Goal: Task Accomplishment & Management: Manage account settings

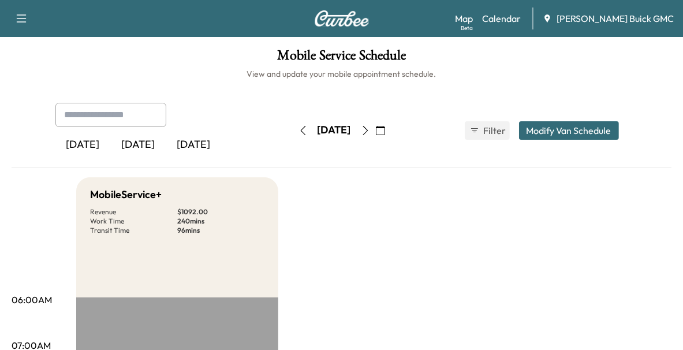
click at [139, 154] on div "[DATE]" at bounding box center [138, 145] width 55 height 27
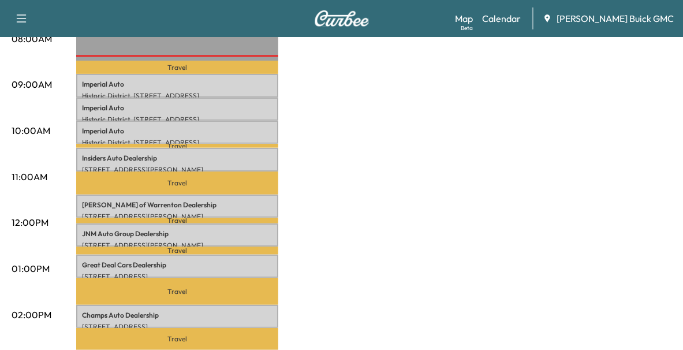
scroll to position [353, 0]
click at [215, 189] on p "Travel" at bounding box center [177, 182] width 202 height 23
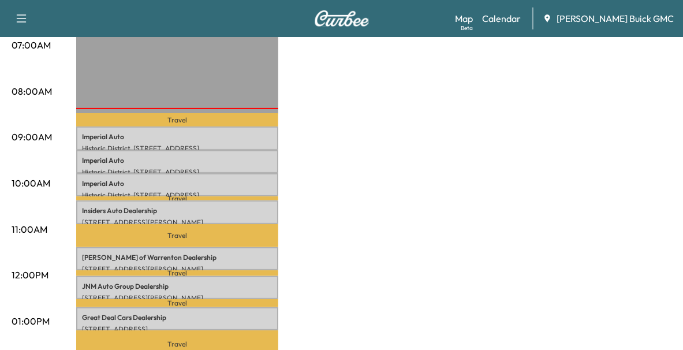
scroll to position [309, 0]
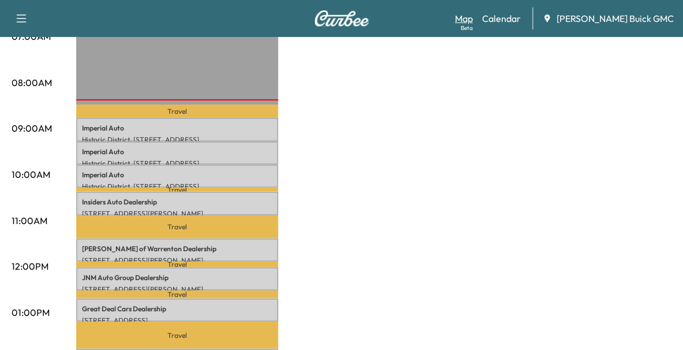
click at [473, 19] on link "Map Beta" at bounding box center [464, 19] width 18 height 14
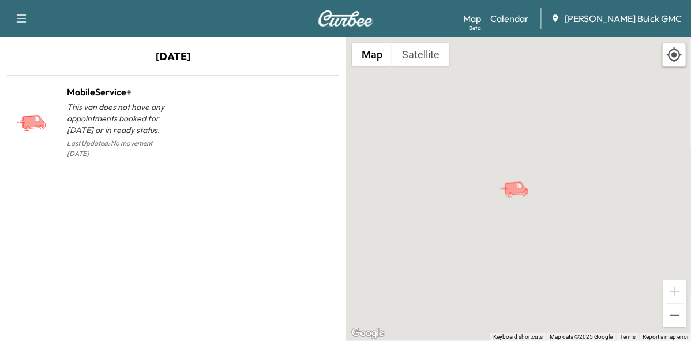
click at [529, 22] on link "Calendar" at bounding box center [510, 19] width 39 height 14
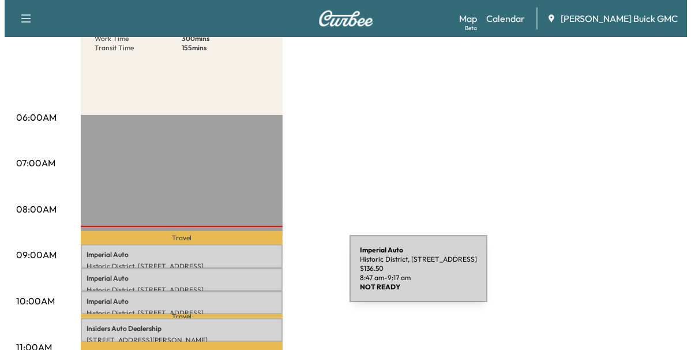
scroll to position [184, 0]
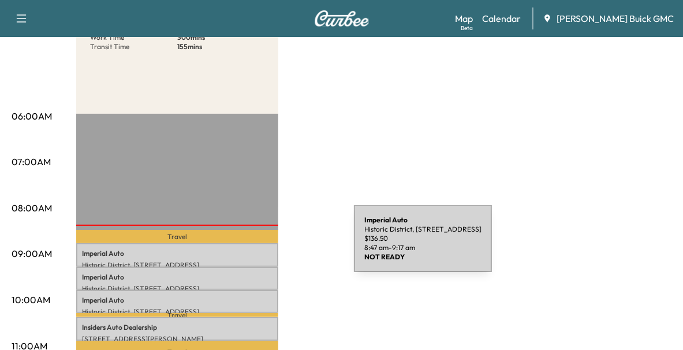
click at [267, 245] on div "[GEOGRAPHIC_DATA][STREET_ADDRESS][GEOGRAPHIC_DATA] $ 136.50 8:47 am - 9:17 am" at bounding box center [177, 254] width 202 height 23
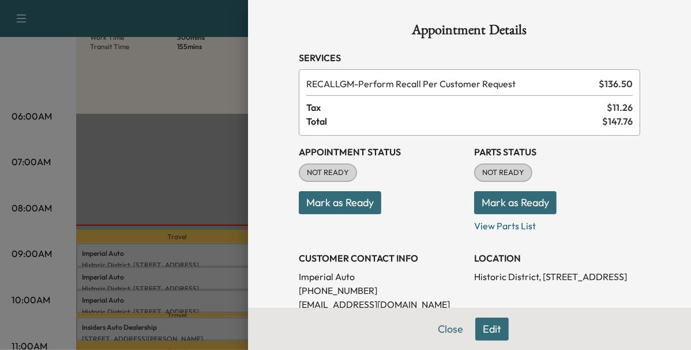
click at [319, 203] on button "Mark as Ready" at bounding box center [340, 202] width 83 height 23
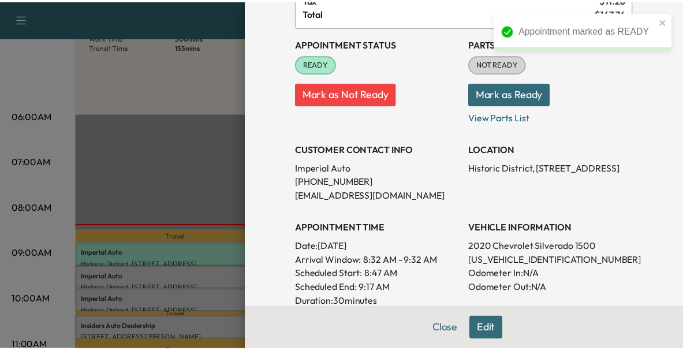
scroll to position [109, 0]
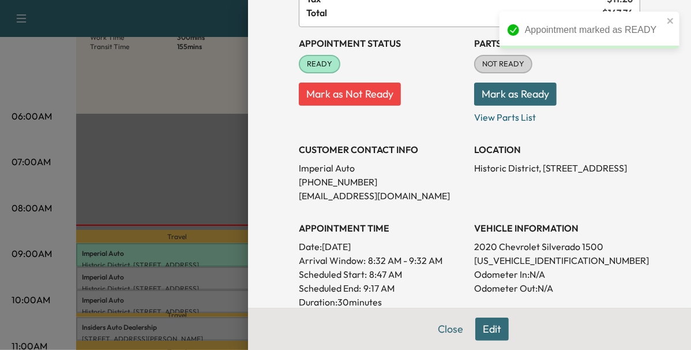
click at [208, 273] on div at bounding box center [345, 175] width 691 height 350
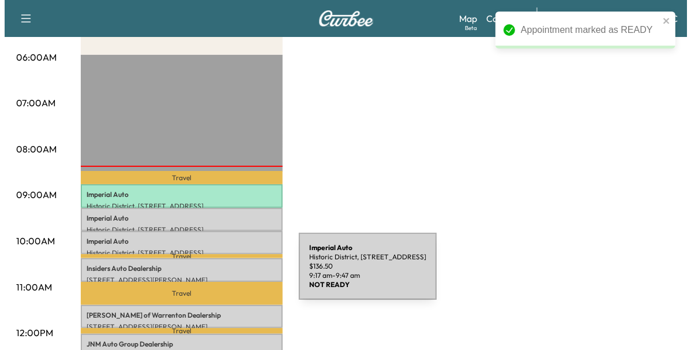
scroll to position [252, 0]
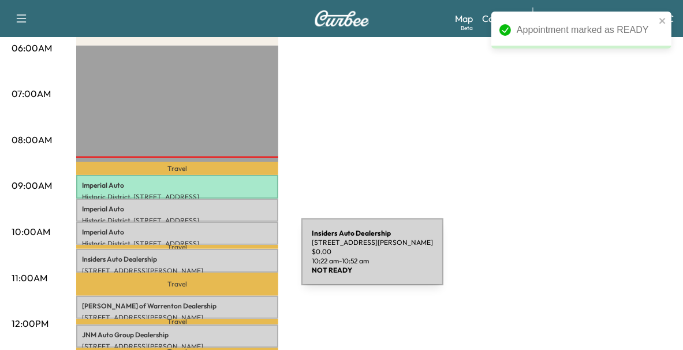
click at [215, 259] on p "Insiders Auto Dealership" at bounding box center [177, 259] width 190 height 9
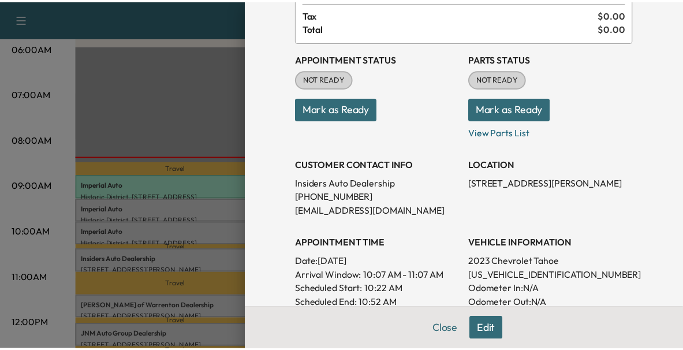
scroll to position [41, 0]
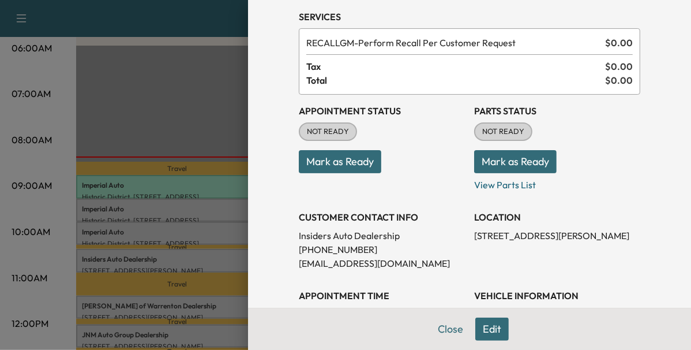
click at [334, 158] on button "Mark as Ready" at bounding box center [340, 161] width 83 height 23
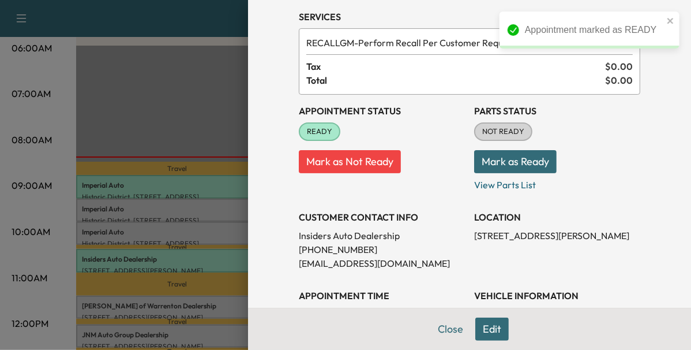
click at [195, 306] on div at bounding box center [345, 175] width 691 height 350
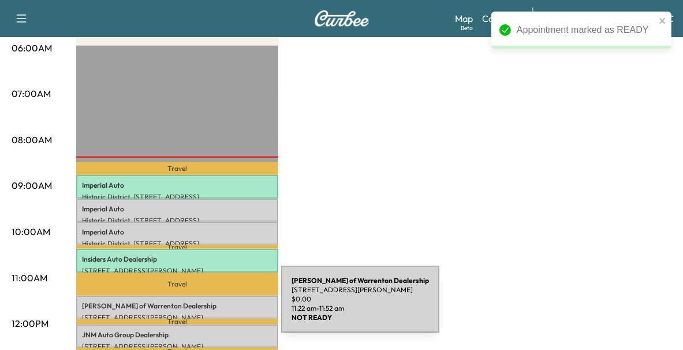
click at [195, 306] on p "[PERSON_NAME] of Warrenton Dealership" at bounding box center [177, 305] width 190 height 9
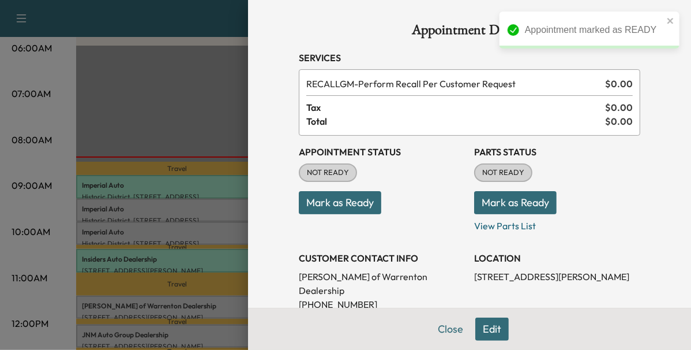
click at [323, 210] on button "Mark as Ready" at bounding box center [340, 202] width 83 height 23
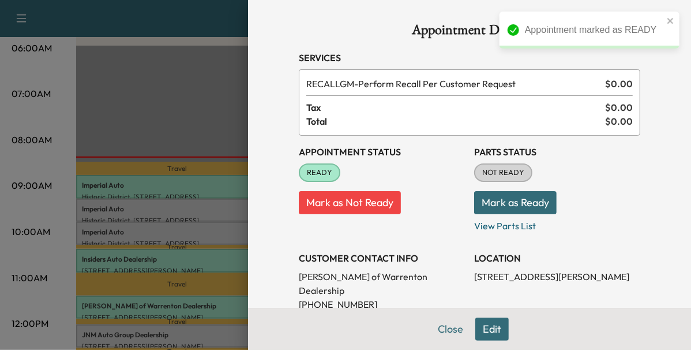
click at [203, 278] on div at bounding box center [345, 175] width 691 height 350
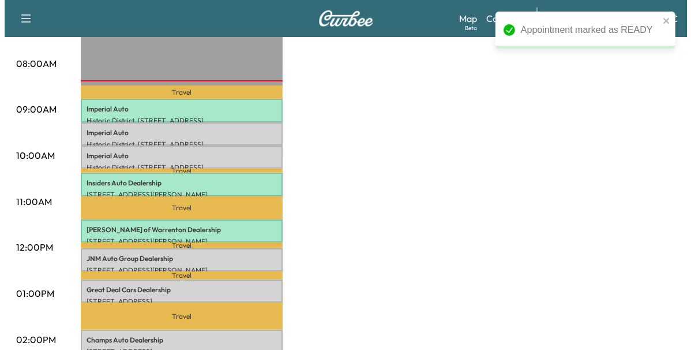
scroll to position [331, 0]
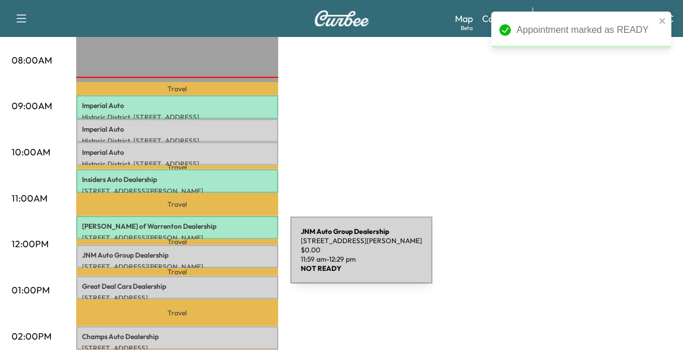
click at [204, 262] on p "[STREET_ADDRESS][PERSON_NAME]" at bounding box center [177, 266] width 190 height 9
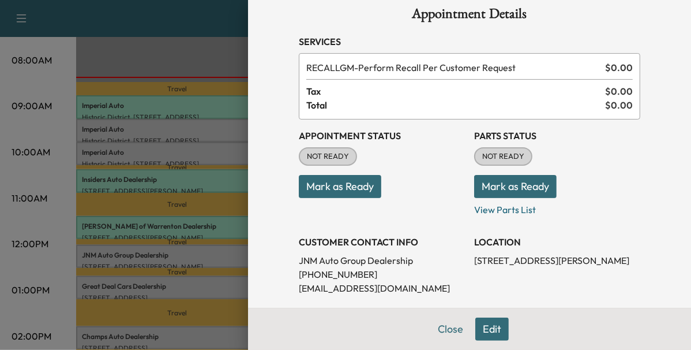
scroll to position [0, 0]
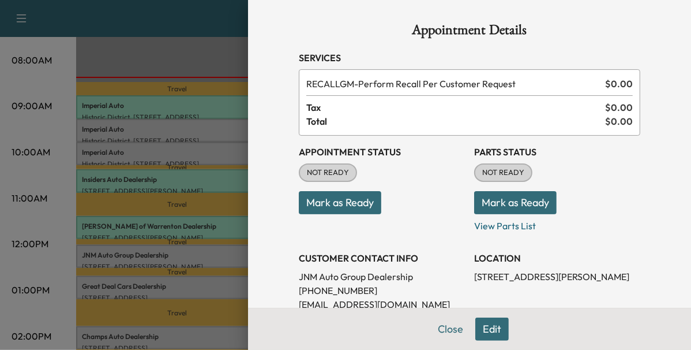
click at [220, 264] on div at bounding box center [345, 175] width 691 height 350
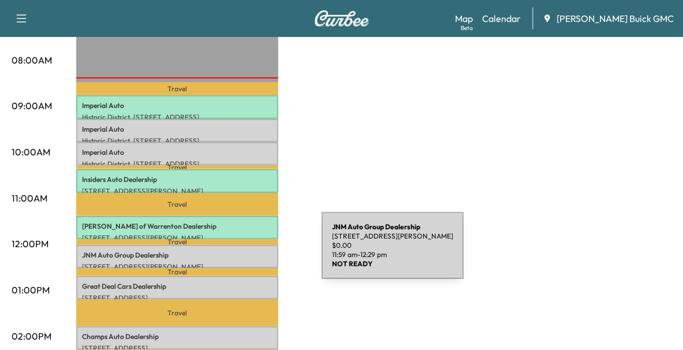
click at [235, 252] on p "JNM Auto Group Dealership" at bounding box center [177, 255] width 190 height 9
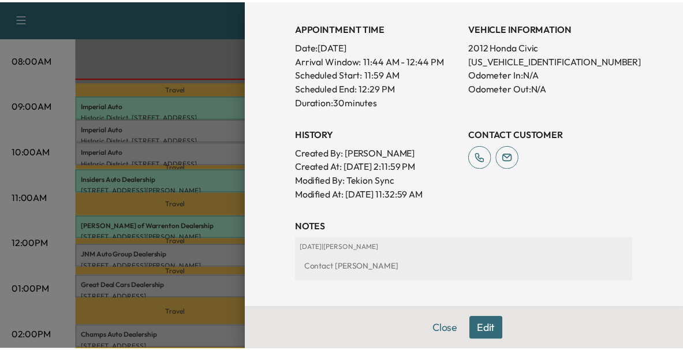
scroll to position [311, 0]
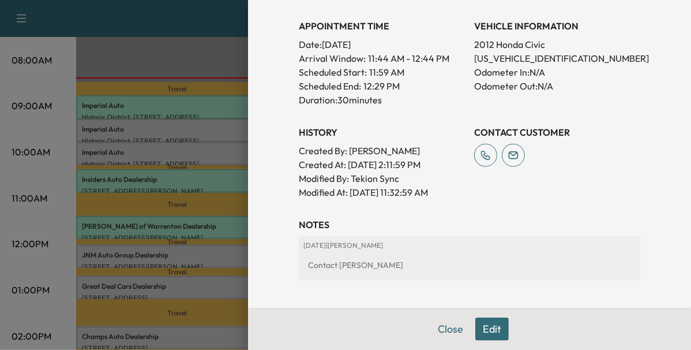
click at [210, 259] on div at bounding box center [345, 175] width 691 height 350
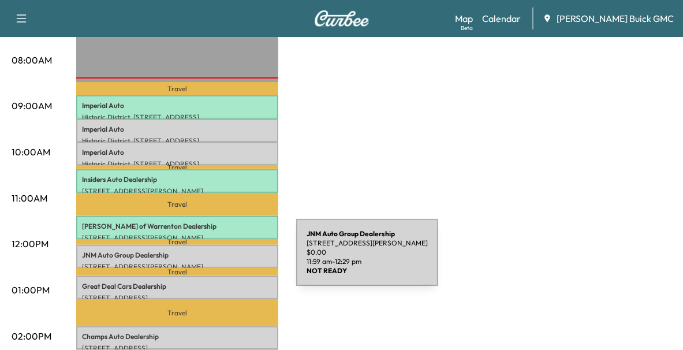
click at [210, 262] on p "[STREET_ADDRESS][PERSON_NAME]" at bounding box center [177, 266] width 190 height 9
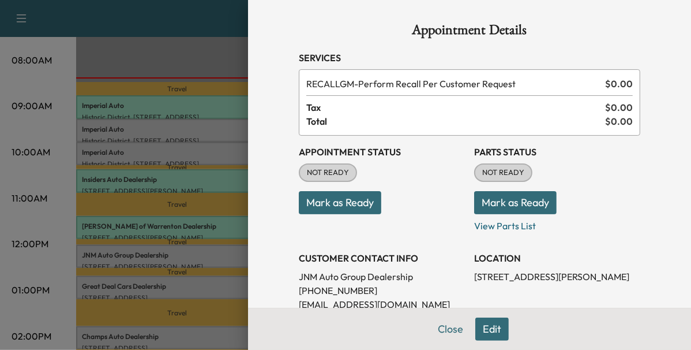
click at [327, 191] on button "Mark as Ready" at bounding box center [340, 202] width 83 height 23
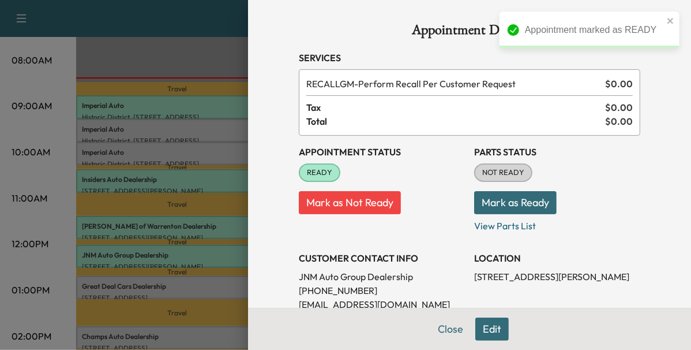
click at [205, 275] on div at bounding box center [345, 175] width 691 height 350
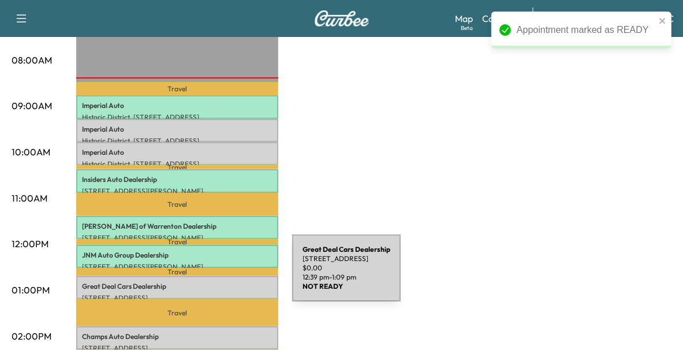
click at [205, 276] on div "Great Deal Cars Dealership [STREET_ADDRESS] $ 0.00 12:39 pm - 1:09 pm" at bounding box center [177, 287] width 202 height 23
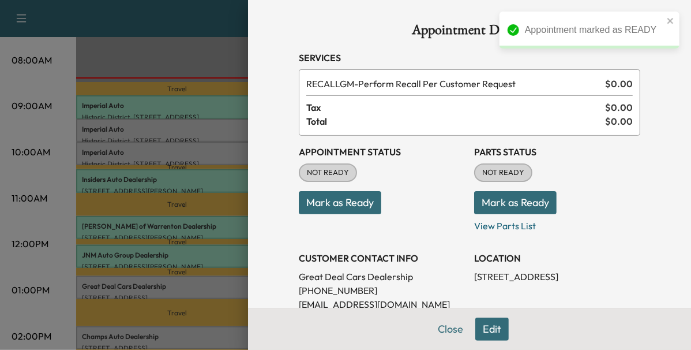
click at [300, 198] on button "Mark as Ready" at bounding box center [340, 202] width 83 height 23
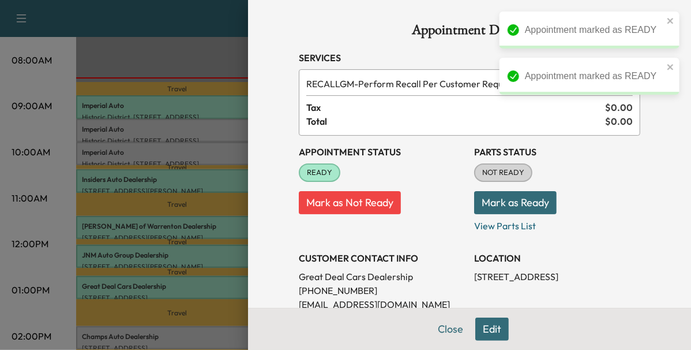
click at [177, 279] on div at bounding box center [345, 175] width 691 height 350
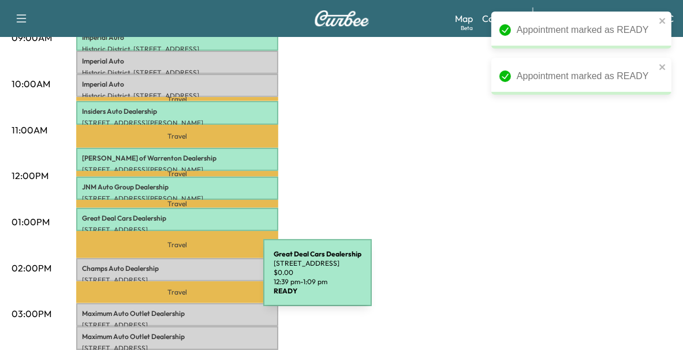
scroll to position [403, 0]
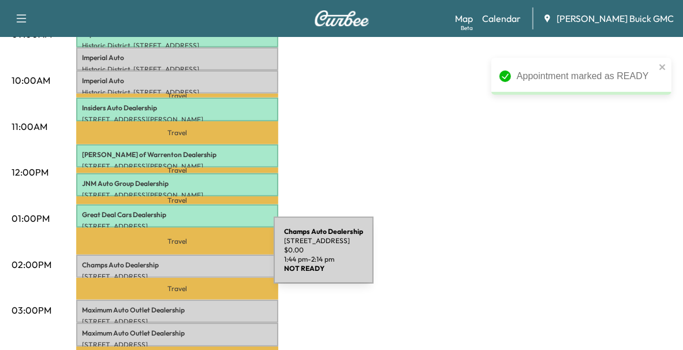
click at [187, 260] on p "Champs Auto Dealership" at bounding box center [177, 264] width 190 height 9
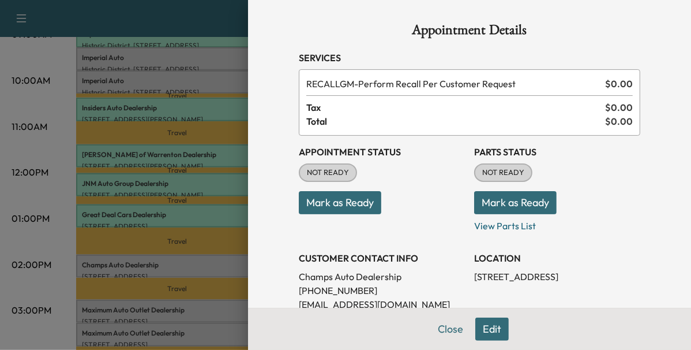
click at [328, 203] on button "Mark as Ready" at bounding box center [340, 202] width 83 height 23
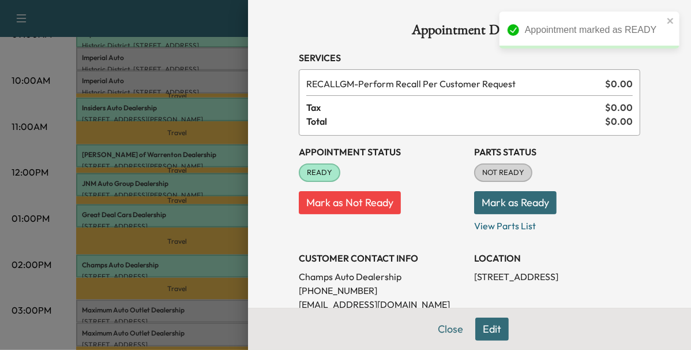
click at [212, 312] on div at bounding box center [345, 175] width 691 height 350
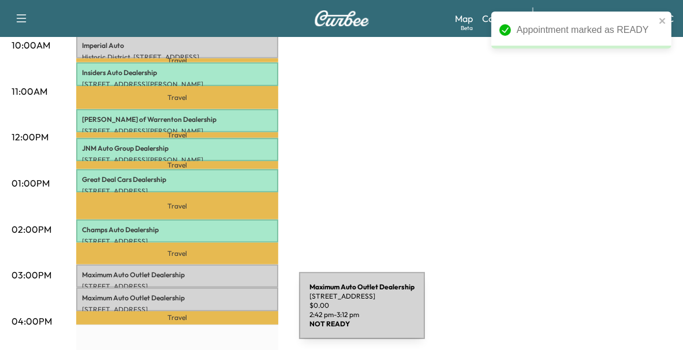
scroll to position [439, 0]
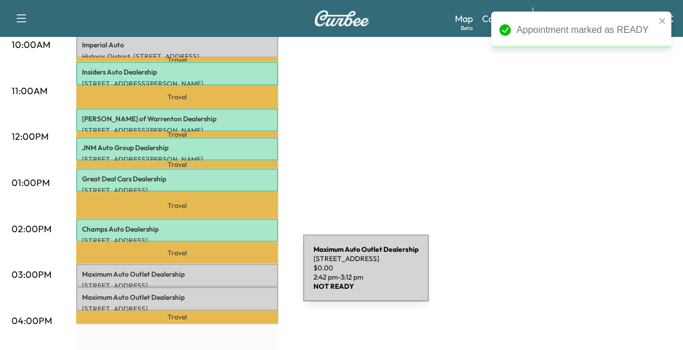
click at [216, 275] on div "Maximum Auto Outlet Dealership [STREET_ADDRESS] $ 0.00 2:42 pm - 3:12 pm" at bounding box center [177, 275] width 202 height 23
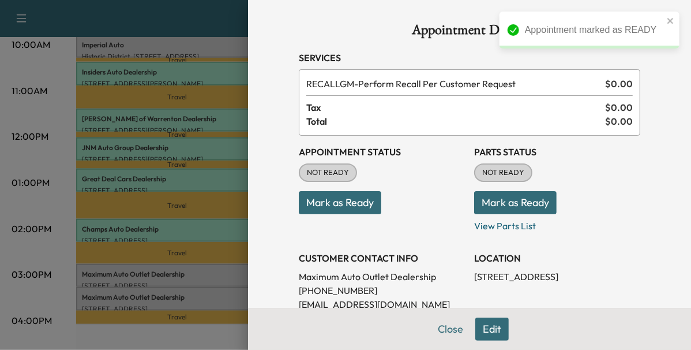
click at [311, 199] on button "Mark as Ready" at bounding box center [340, 202] width 83 height 23
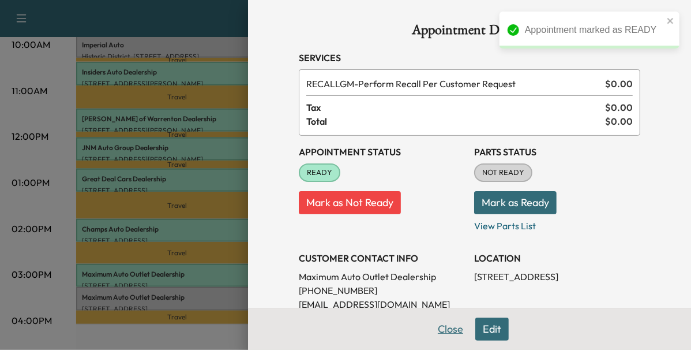
click at [446, 331] on button "Close" at bounding box center [451, 328] width 40 height 23
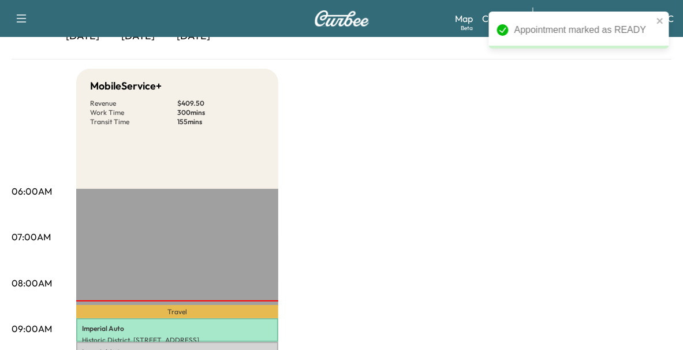
scroll to position [106, 0]
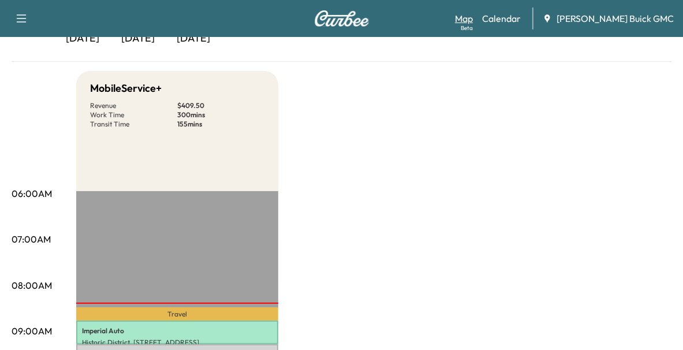
click at [473, 19] on link "Map Beta" at bounding box center [464, 19] width 18 height 14
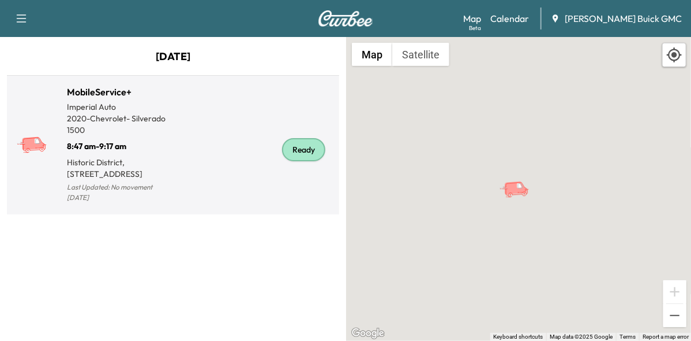
click at [309, 160] on div "Ready" at bounding box center [303, 149] width 43 height 23
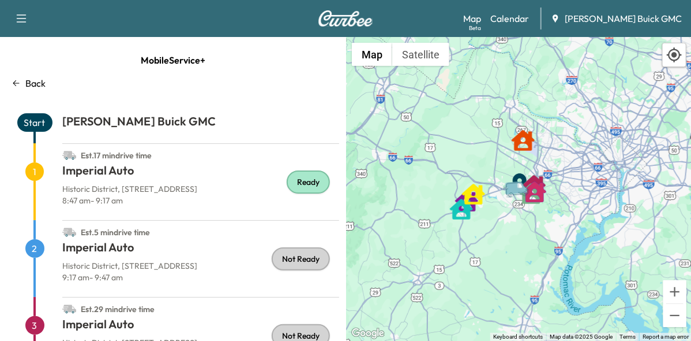
drag, startPoint x: 590, startPoint y: 262, endPoint x: 527, endPoint y: 205, distance: 85.0
click at [527, 199] on icon "Van" at bounding box center [520, 189] width 40 height 20
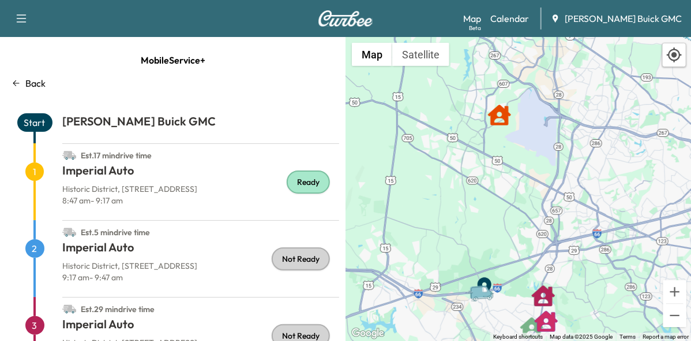
drag, startPoint x: 485, startPoint y: 128, endPoint x: 513, endPoint y: 233, distance: 109.1
click at [513, 233] on div "To activate drag with keyboard, press Alt + Enter. Once in keyboard drag state,…" at bounding box center [519, 189] width 346 height 304
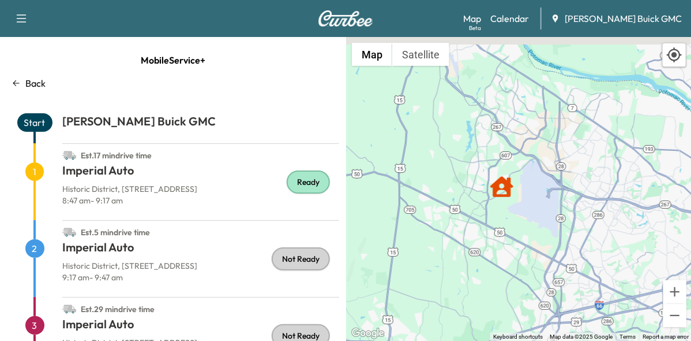
drag, startPoint x: 513, startPoint y: 233, endPoint x: 515, endPoint y: 317, distance: 84.3
click at [515, 317] on div "To activate drag with keyboard, press Alt + Enter. Once in keyboard drag state,…" at bounding box center [519, 189] width 346 height 304
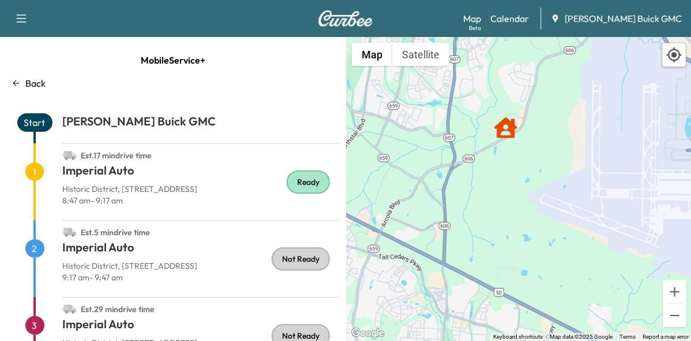
drag, startPoint x: 502, startPoint y: 153, endPoint x: 507, endPoint y: 301, distance: 148.4
click at [507, 301] on div "To activate drag with keyboard, press Alt + Enter. Once in keyboard drag state,…" at bounding box center [519, 189] width 346 height 304
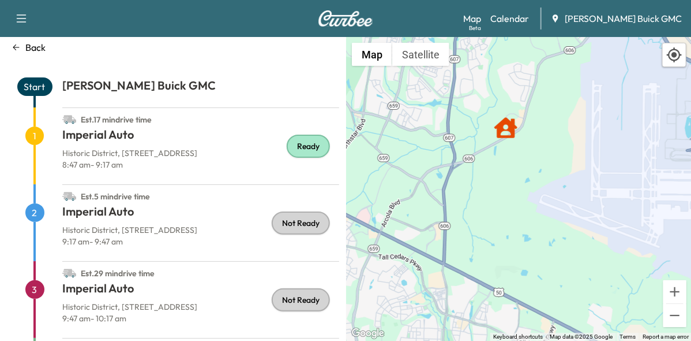
scroll to position [35, 0]
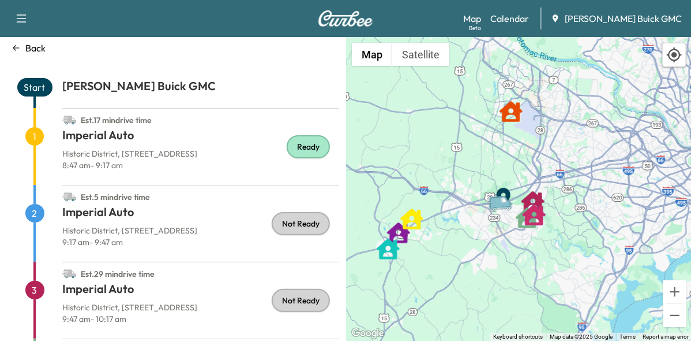
drag, startPoint x: 407, startPoint y: 211, endPoint x: 499, endPoint y: 126, distance: 125.0
click at [499, 126] on div "To activate drag with keyboard, press Alt + Enter. Once in keyboard drag state,…" at bounding box center [519, 189] width 346 height 304
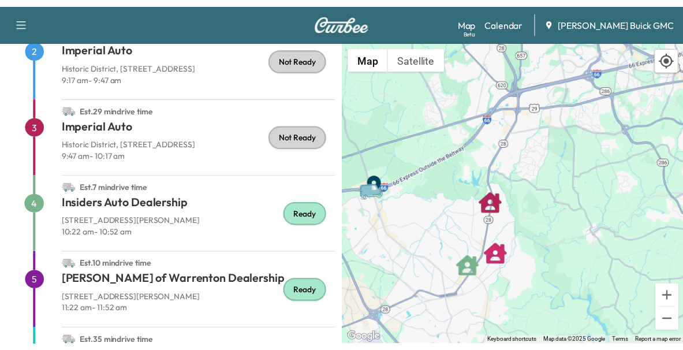
scroll to position [203, 0]
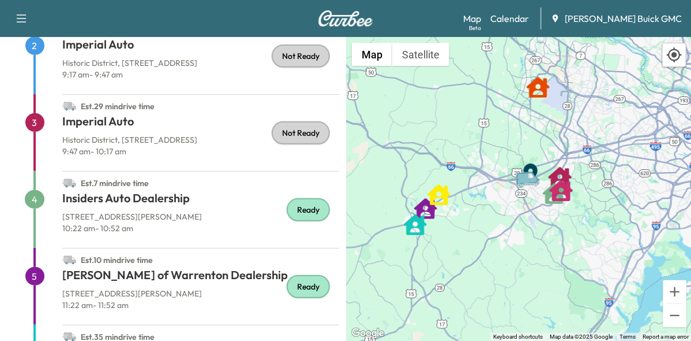
drag, startPoint x: 364, startPoint y: 282, endPoint x: 529, endPoint y: 203, distance: 183.8
click at [529, 203] on div "To activate drag with keyboard, press Alt + Enter. Once in keyboard drag state,…" at bounding box center [519, 189] width 346 height 304
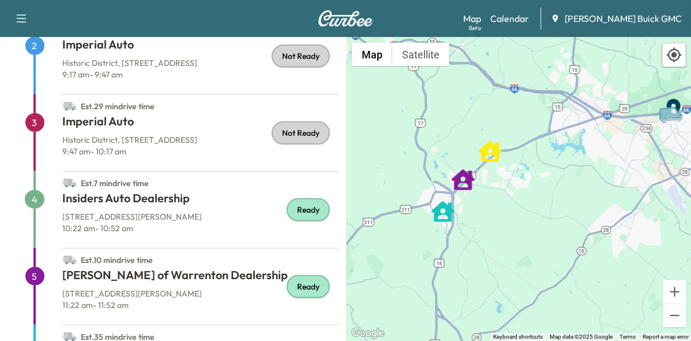
drag, startPoint x: 519, startPoint y: 220, endPoint x: 653, endPoint y: 196, distance: 135.5
click at [653, 196] on div "To activate drag with keyboard, press Alt + Enter. Once in keyboard drag state,…" at bounding box center [519, 189] width 346 height 304
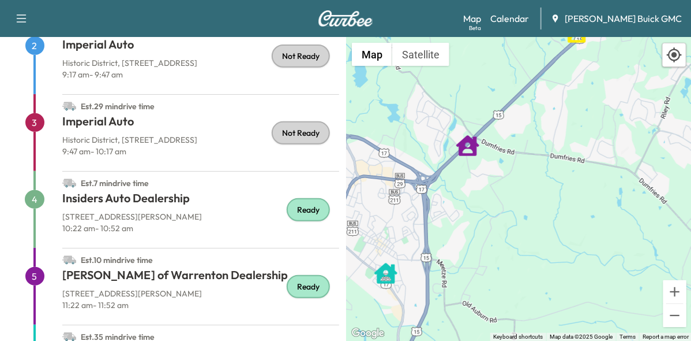
drag, startPoint x: 490, startPoint y: 157, endPoint x: 417, endPoint y: 328, distance: 186.2
click at [417, 328] on div "To activate drag with keyboard, press Alt + Enter. Once in keyboard drag state,…" at bounding box center [519, 189] width 346 height 304
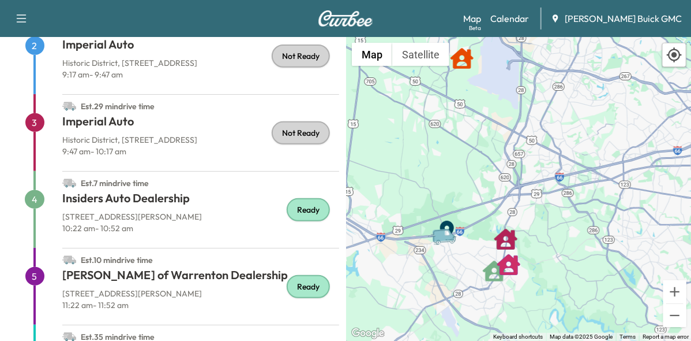
drag, startPoint x: 575, startPoint y: 229, endPoint x: 244, endPoint y: 406, distance: 374.9
click at [244, 341] on html "Book New Appointment Support Log Out Map Beta Calendar [PERSON_NAME] Buick GMC …" at bounding box center [345, 170] width 691 height 341
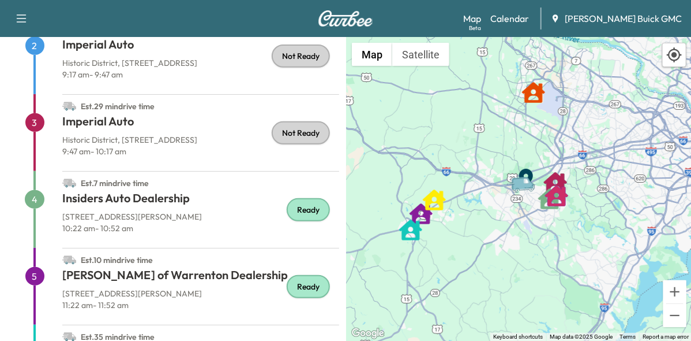
drag, startPoint x: 420, startPoint y: 324, endPoint x: 516, endPoint y: 225, distance: 138.0
click at [516, 225] on div "To activate drag with keyboard, press Alt + Enter. Once in keyboard drag state,…" at bounding box center [519, 189] width 346 height 304
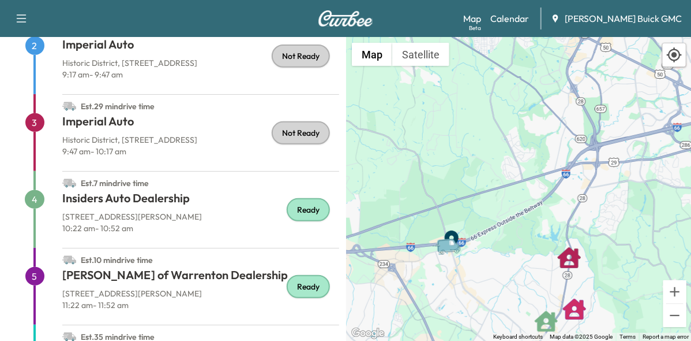
drag, startPoint x: 448, startPoint y: 231, endPoint x: 356, endPoint y: 412, distance: 202.1
click at [356, 341] on html "Book New Appointment Support Log Out Map Beta Calendar [PERSON_NAME] Buick GMC …" at bounding box center [345, 170] width 691 height 341
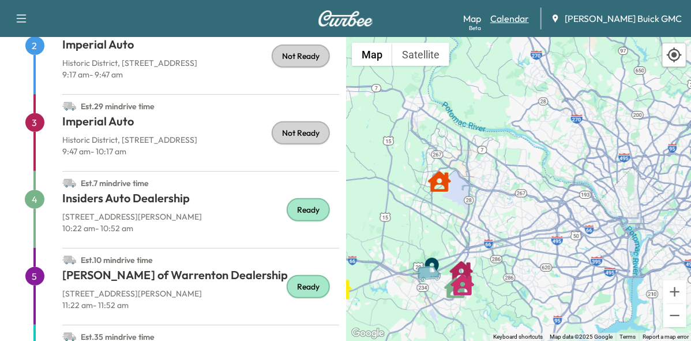
click at [529, 18] on link "Calendar" at bounding box center [510, 19] width 39 height 14
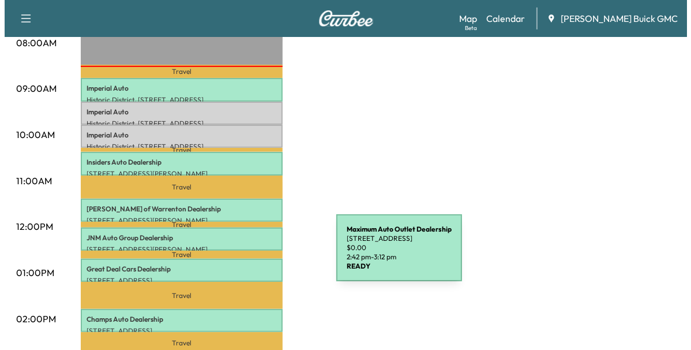
scroll to position [335, 0]
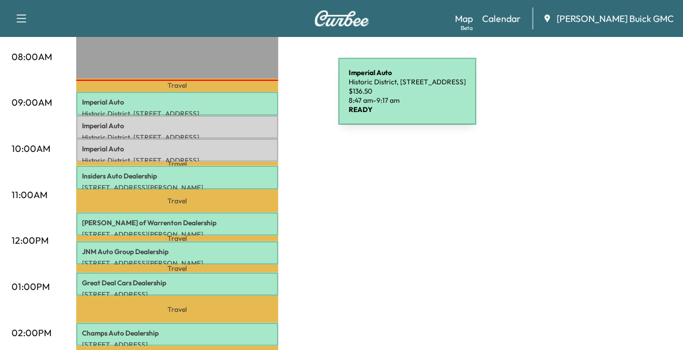
click at [252, 98] on p "Imperial Auto" at bounding box center [177, 102] width 190 height 9
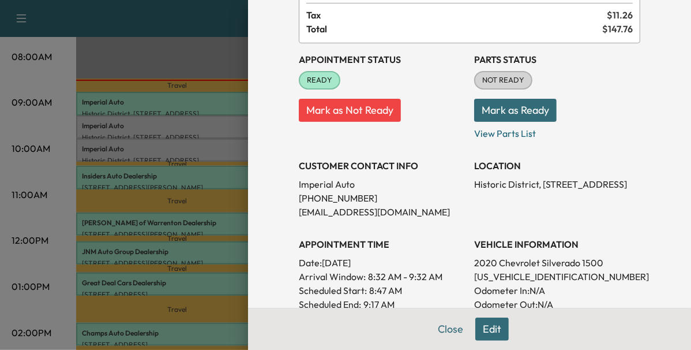
scroll to position [95, 0]
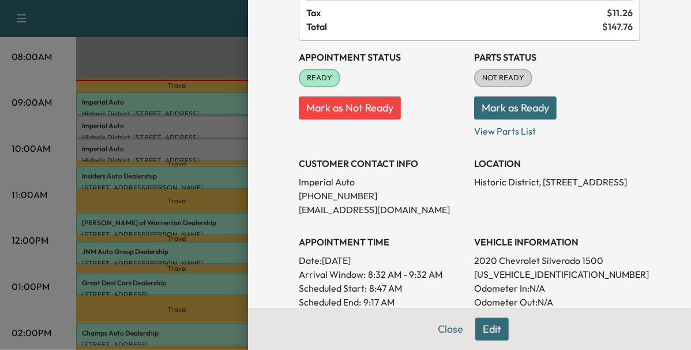
click at [528, 279] on p "[US_VEHICLE_IDENTIFICATION_NUMBER]" at bounding box center [557, 274] width 166 height 14
copy p "[US_VEHICLE_IDENTIFICATION_NUMBER]"
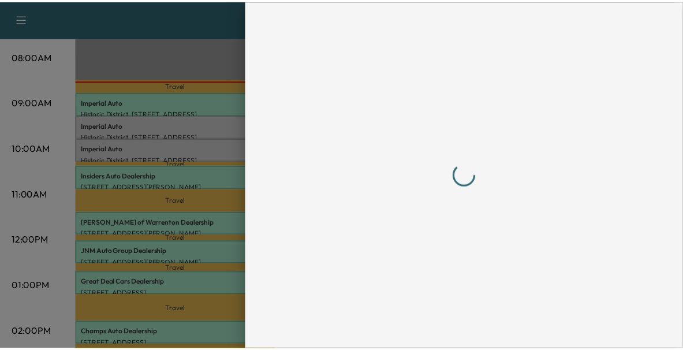
scroll to position [0, 0]
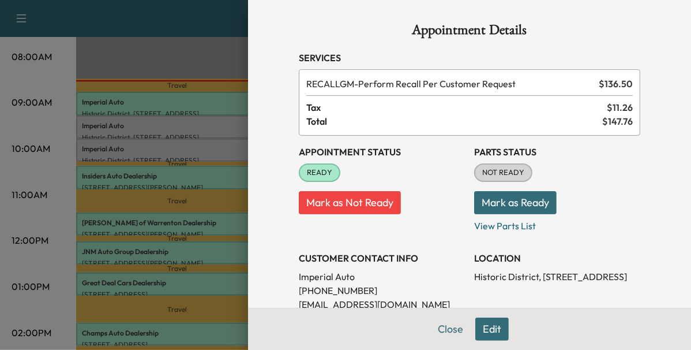
click at [163, 35] on div at bounding box center [345, 175] width 691 height 350
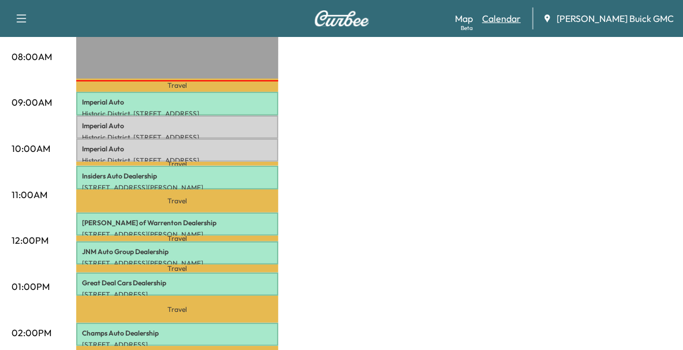
click at [521, 17] on link "Calendar" at bounding box center [501, 19] width 39 height 14
click at [473, 20] on link "Map Beta" at bounding box center [464, 19] width 18 height 14
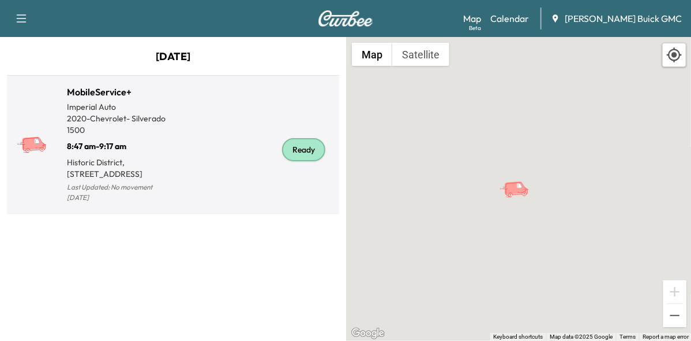
click at [294, 171] on div "Ready" at bounding box center [254, 149] width 162 height 111
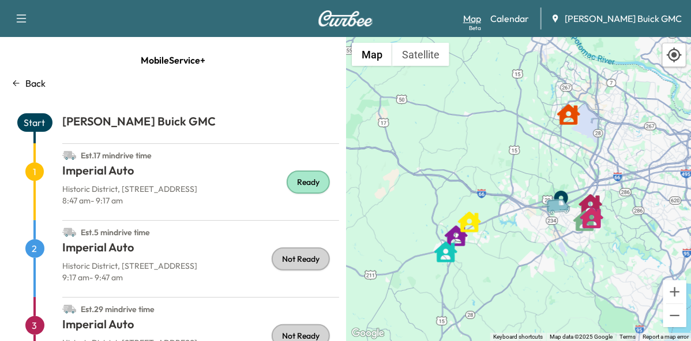
click at [481, 14] on link "Map Beta" at bounding box center [472, 19] width 18 height 14
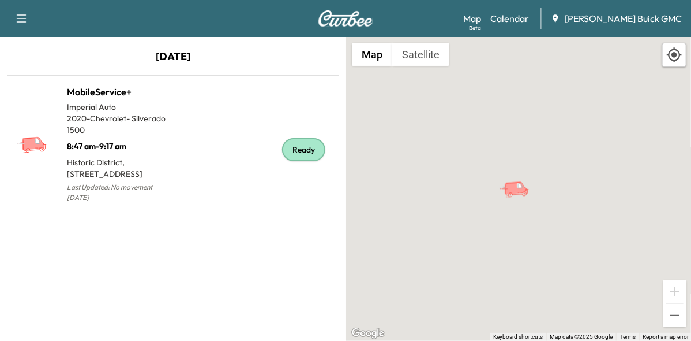
click at [529, 14] on link "Calendar" at bounding box center [510, 19] width 39 height 14
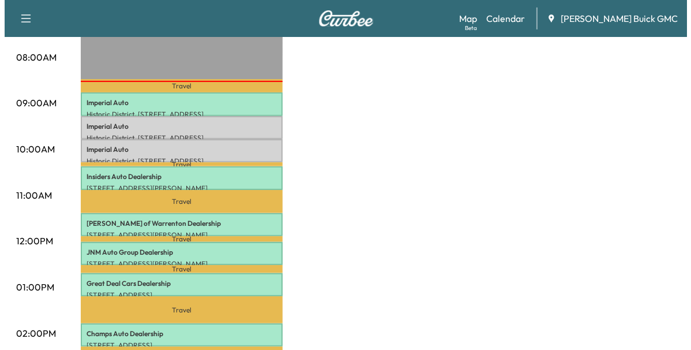
scroll to position [329, 0]
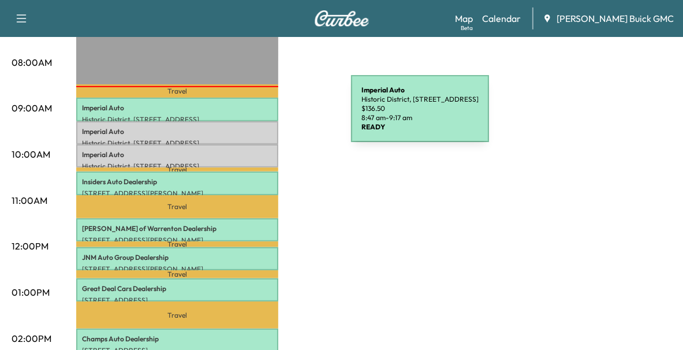
click at [264, 115] on p "Historic District, [STREET_ADDRESS]" at bounding box center [177, 119] width 190 height 9
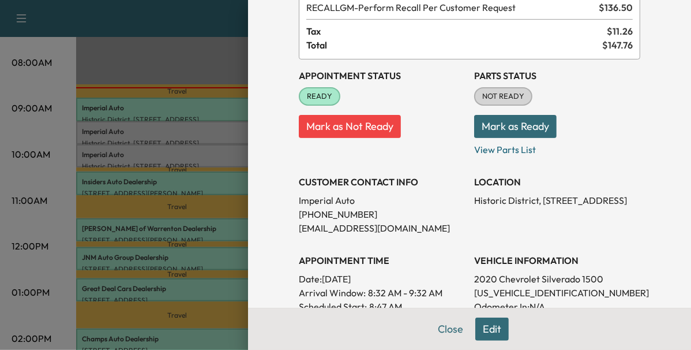
scroll to position [0, 0]
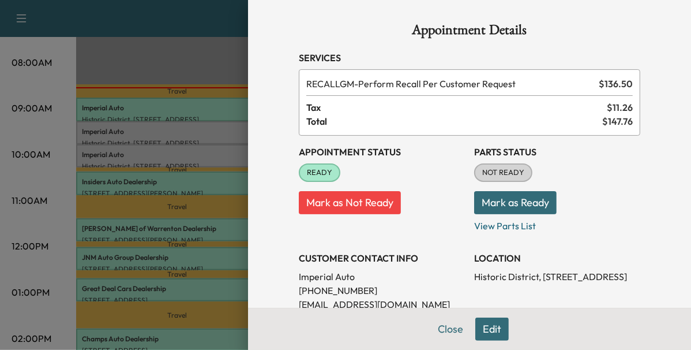
click at [191, 141] on div at bounding box center [345, 175] width 691 height 350
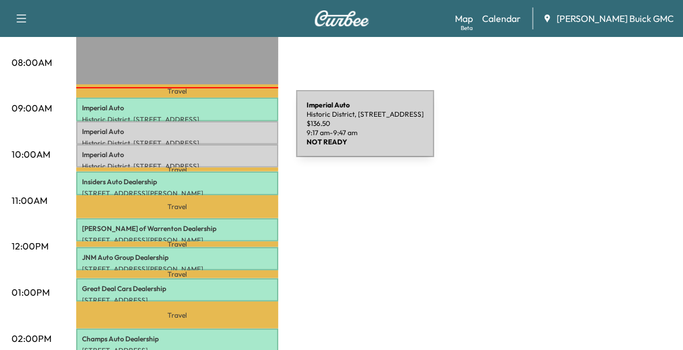
click at [210, 130] on p "Imperial Auto" at bounding box center [177, 131] width 190 height 9
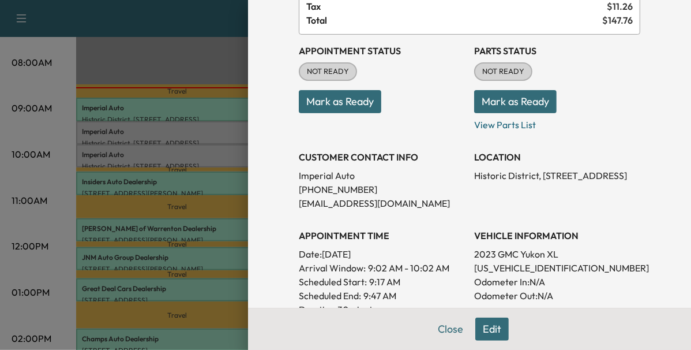
scroll to position [102, 0]
click at [481, 268] on p "[US_VEHICLE_IDENTIFICATION_NUMBER]" at bounding box center [557, 267] width 166 height 14
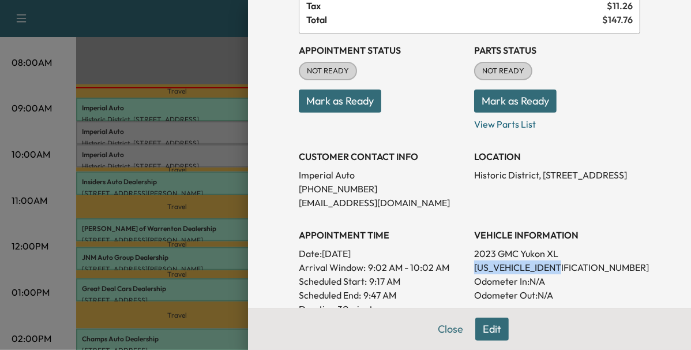
click at [481, 268] on p "[US_VEHICLE_IDENTIFICATION_NUMBER]" at bounding box center [557, 267] width 166 height 14
copy p "[US_VEHICLE_IDENTIFICATION_NUMBER]"
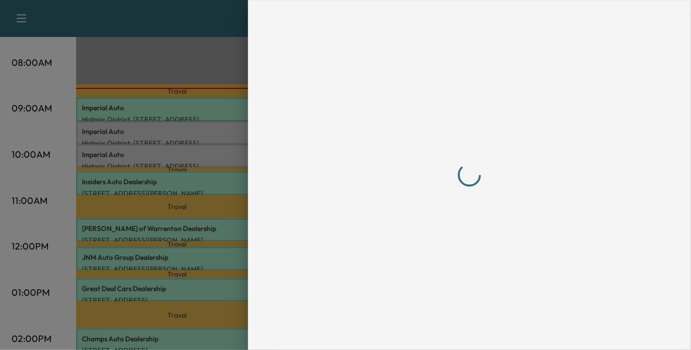
scroll to position [0, 0]
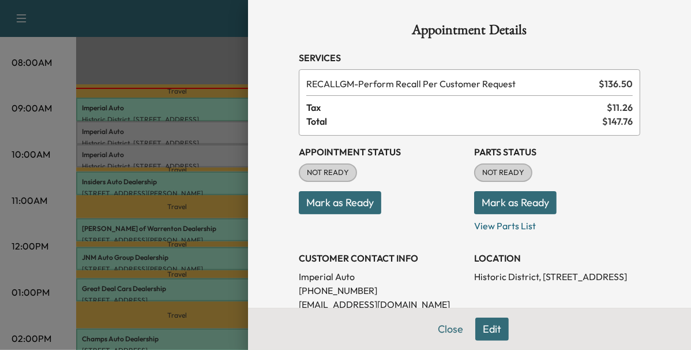
click at [358, 198] on button "Mark as Ready" at bounding box center [340, 202] width 83 height 23
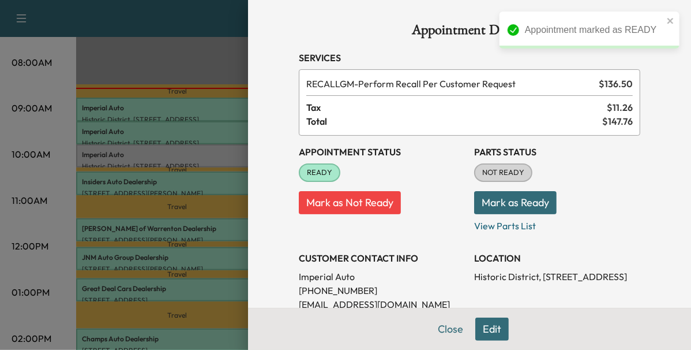
click at [189, 153] on div at bounding box center [345, 175] width 691 height 350
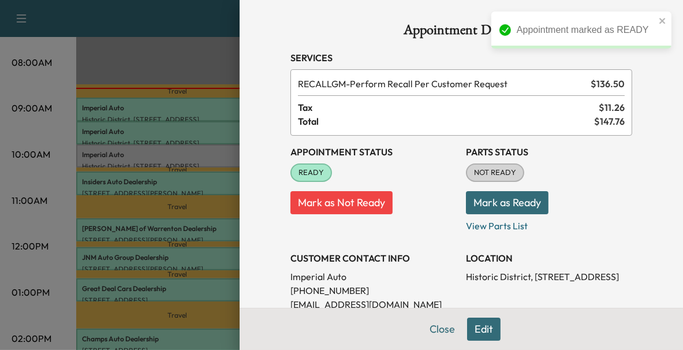
click at [189, 153] on p "Imperial Auto" at bounding box center [177, 154] width 190 height 9
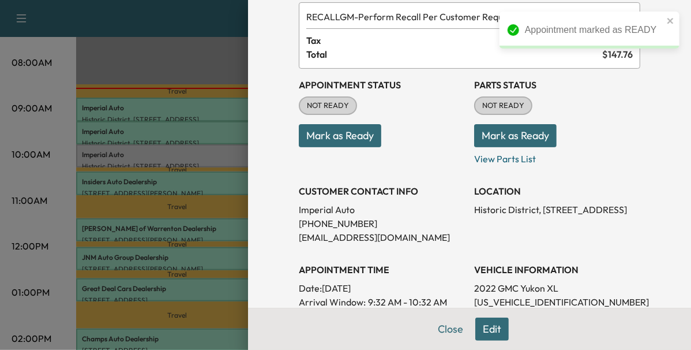
scroll to position [104, 0]
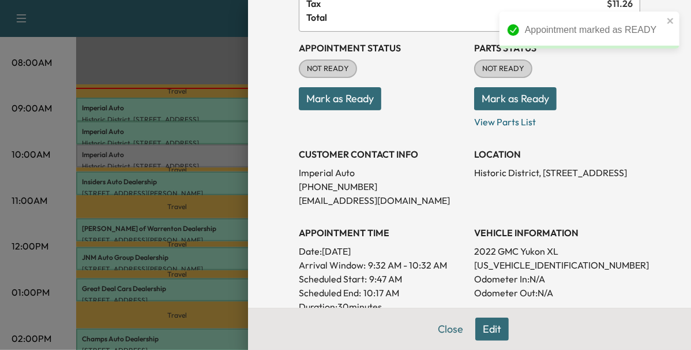
click at [538, 266] on p "[US_VEHICLE_IDENTIFICATION_NUMBER]" at bounding box center [557, 265] width 166 height 14
copy p "[US_VEHICLE_IDENTIFICATION_NUMBER]"
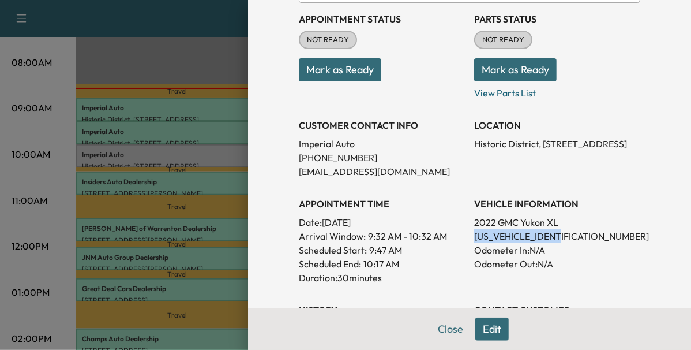
scroll to position [0, 0]
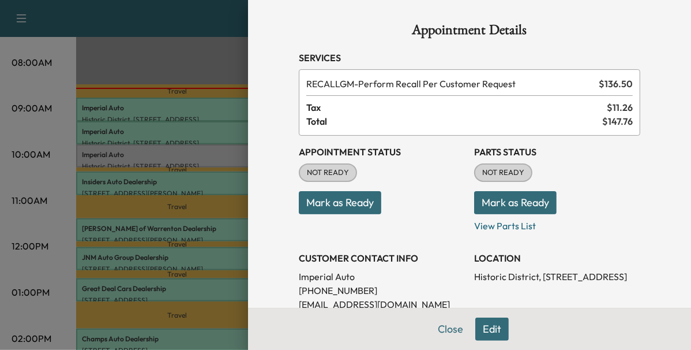
click at [354, 201] on button "Mark as Ready" at bounding box center [340, 202] width 83 height 23
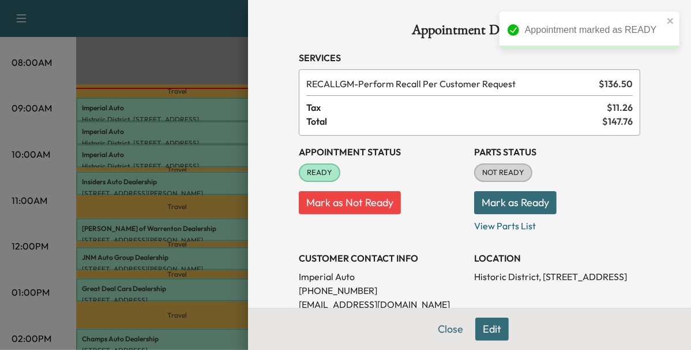
click at [171, 189] on div at bounding box center [345, 175] width 691 height 350
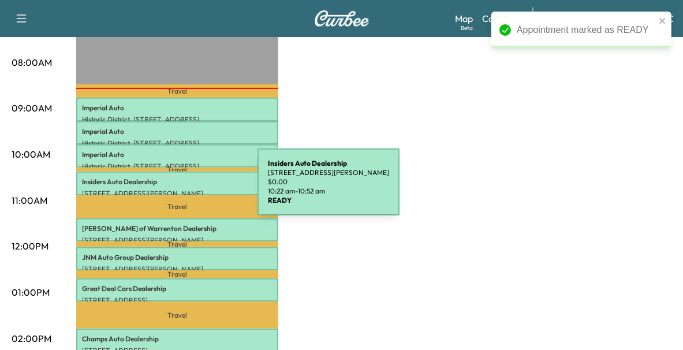
click at [171, 189] on p "[STREET_ADDRESS][PERSON_NAME]" at bounding box center [177, 193] width 190 height 9
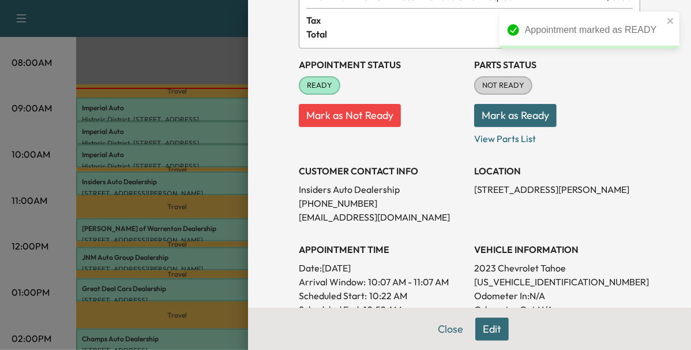
scroll to position [88, 0]
click at [502, 285] on p "[US_VEHICLE_IDENTIFICATION_NUMBER]" at bounding box center [557, 281] width 166 height 14
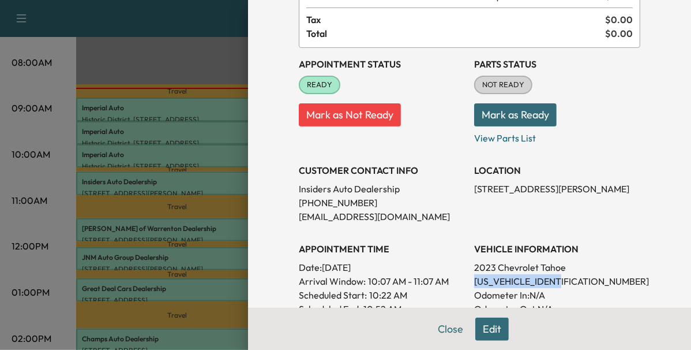
drag, startPoint x: 502, startPoint y: 285, endPoint x: 526, endPoint y: 278, distance: 24.7
click at [526, 278] on p "[US_VEHICLE_IDENTIFICATION_NUMBER]" at bounding box center [557, 281] width 166 height 14
copy p "[US_VEHICLE_IDENTIFICATION_NUMBER]"
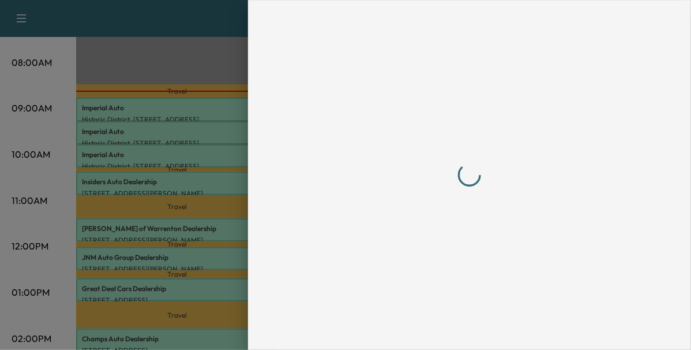
scroll to position [0, 0]
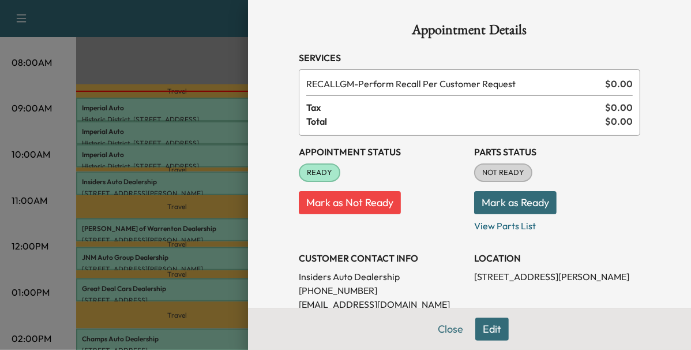
click at [222, 66] on div at bounding box center [345, 175] width 691 height 350
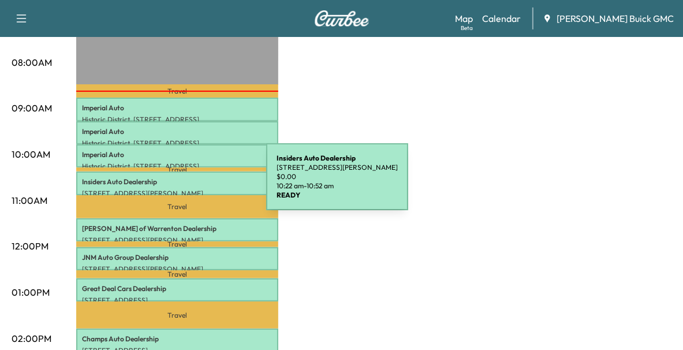
click at [180, 184] on div "Insiders Auto Dealership [STREET_ADDRESS][PERSON_NAME] $ 0.00 10:22 am - 10:52 …" at bounding box center [177, 182] width 202 height 23
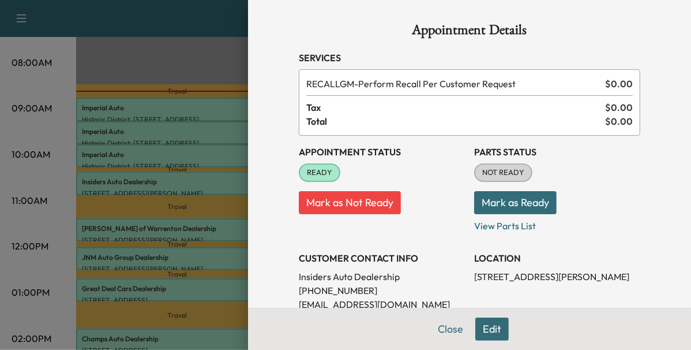
click at [207, 227] on div at bounding box center [345, 175] width 691 height 350
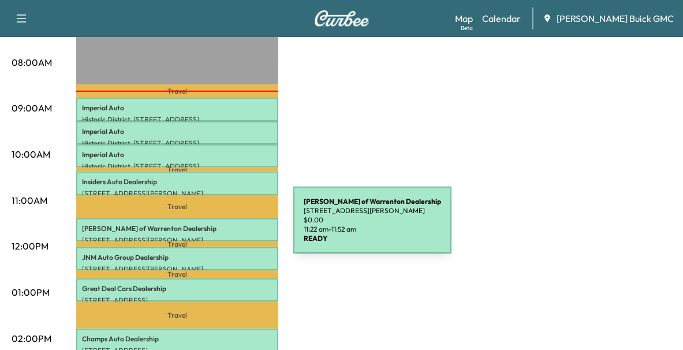
click at [207, 227] on p "[PERSON_NAME] of Warrenton Dealership" at bounding box center [177, 228] width 190 height 9
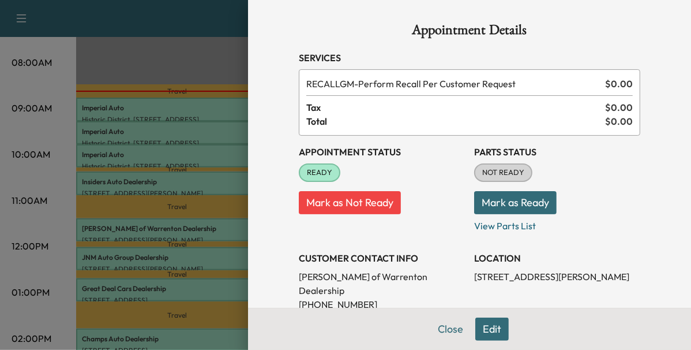
scroll to position [109, 0]
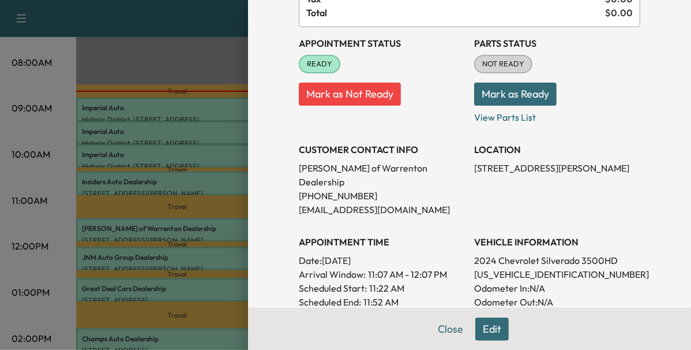
click at [503, 267] on p "[US_VEHICLE_IDENTIFICATION_NUMBER]" at bounding box center [557, 274] width 166 height 14
copy p "[US_VEHICLE_IDENTIFICATION_NUMBER]"
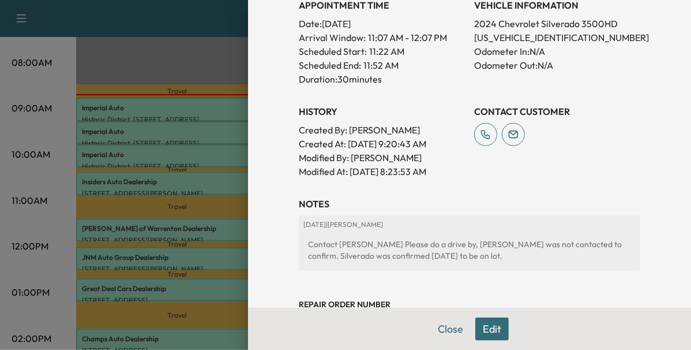
scroll to position [346, 0]
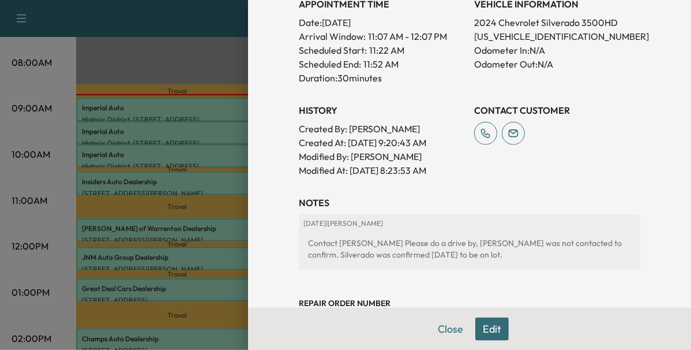
click at [216, 183] on div at bounding box center [345, 175] width 691 height 350
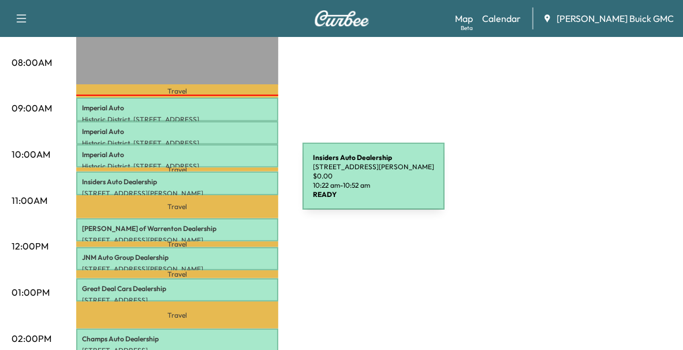
click at [216, 183] on div "Insiders Auto Dealership [STREET_ADDRESS][PERSON_NAME] $ 0.00 10:22 am - 10:52 …" at bounding box center [177, 182] width 202 height 23
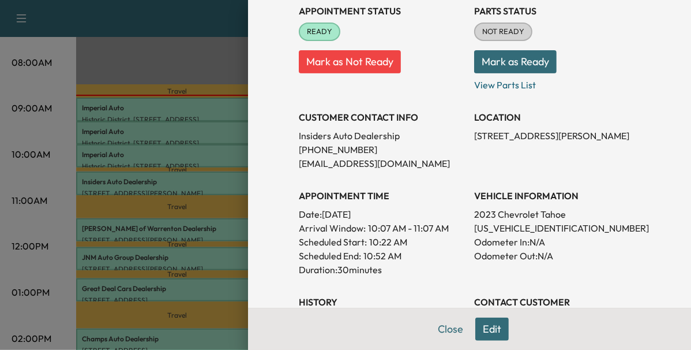
scroll to position [141, 0]
click at [215, 229] on div at bounding box center [345, 175] width 691 height 350
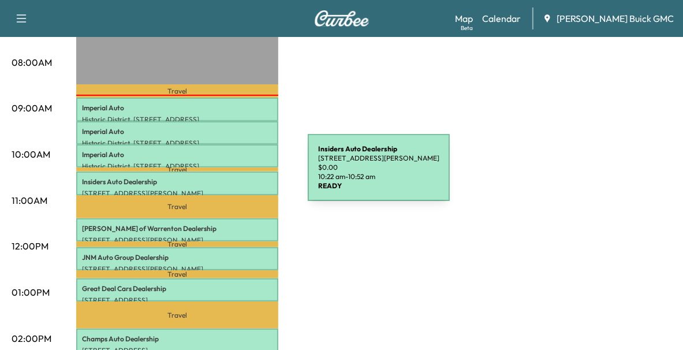
click at [221, 177] on p "Insiders Auto Dealership" at bounding box center [177, 181] width 190 height 9
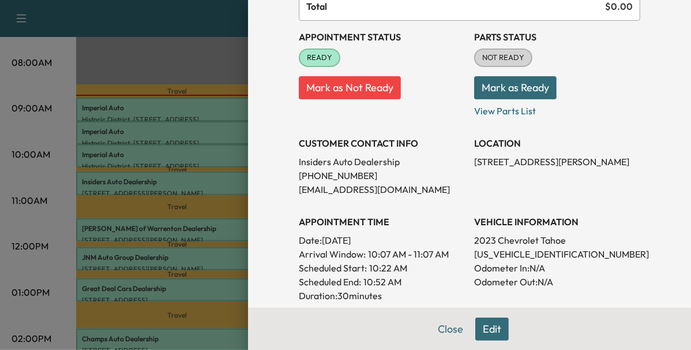
scroll to position [127, 0]
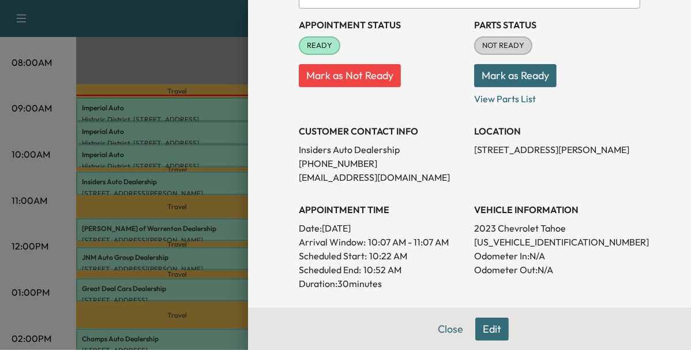
click at [201, 234] on div at bounding box center [345, 175] width 691 height 350
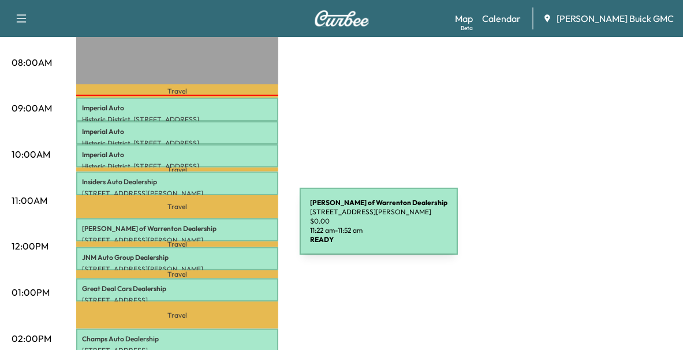
click at [213, 228] on p "[PERSON_NAME] of Warrenton Dealership" at bounding box center [177, 228] width 190 height 9
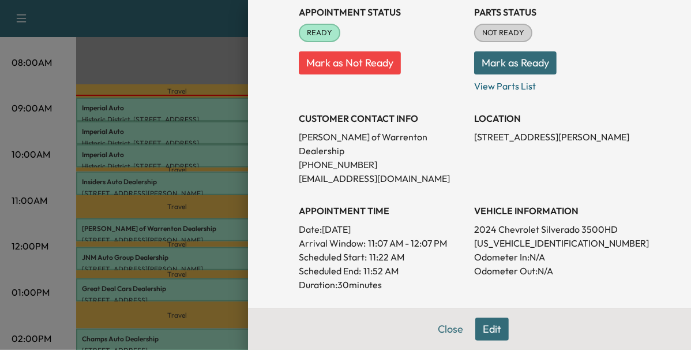
scroll to position [143, 0]
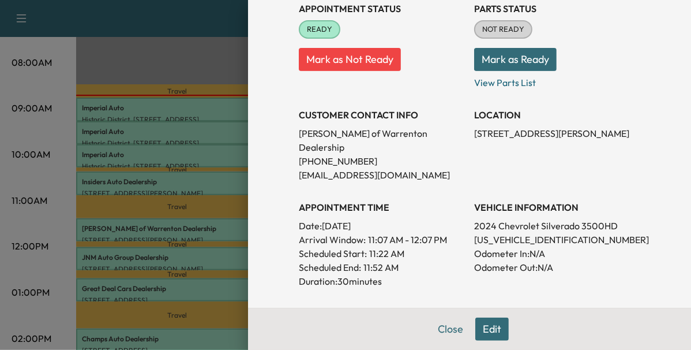
click at [218, 219] on div at bounding box center [345, 175] width 691 height 350
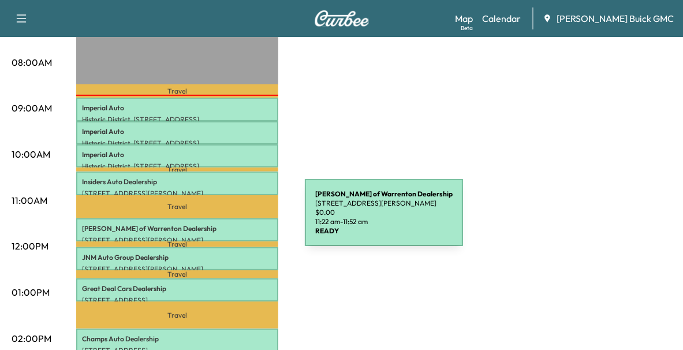
click at [218, 219] on div "[PERSON_NAME] of Warrenton Dealership [STREET_ADDRESS][PERSON_NAME] $ 0.00 11:2…" at bounding box center [177, 229] width 202 height 23
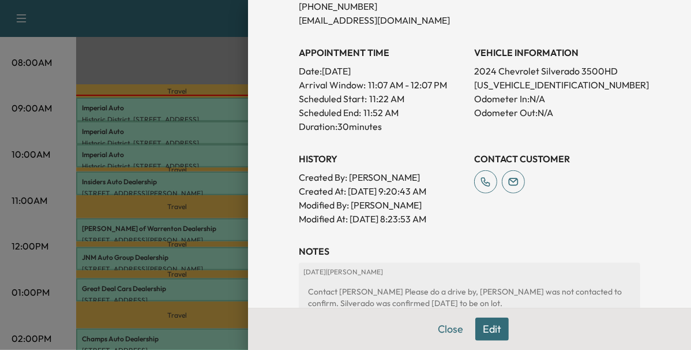
scroll to position [300, 0]
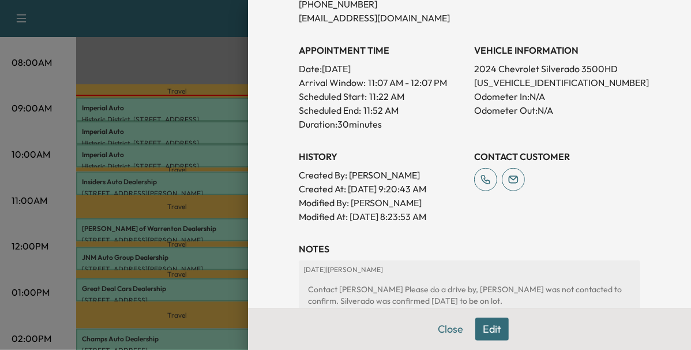
click at [195, 231] on div at bounding box center [345, 175] width 691 height 350
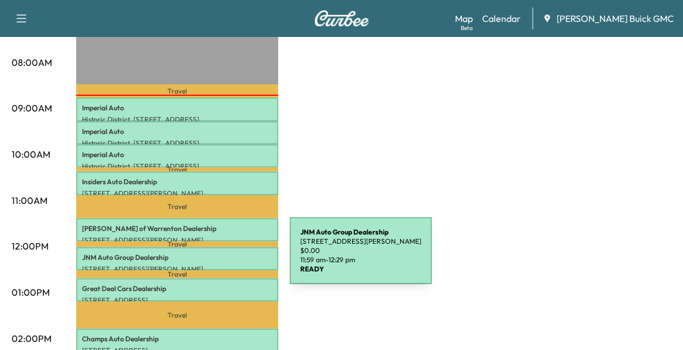
click at [203, 257] on div "JNM Auto Group Dealership [STREET_ADDRESS][PERSON_NAME] $ 0.00 11:59 am - 12:29…" at bounding box center [177, 258] width 202 height 23
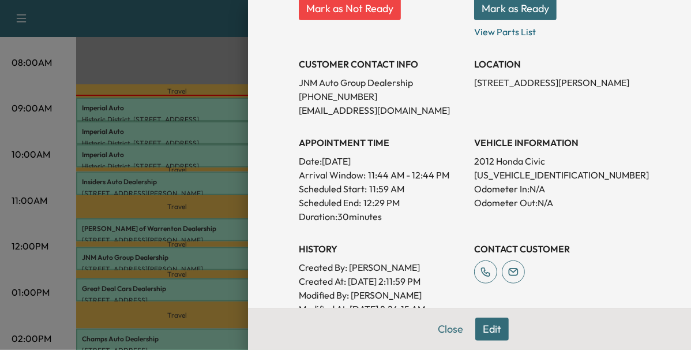
scroll to position [195, 0]
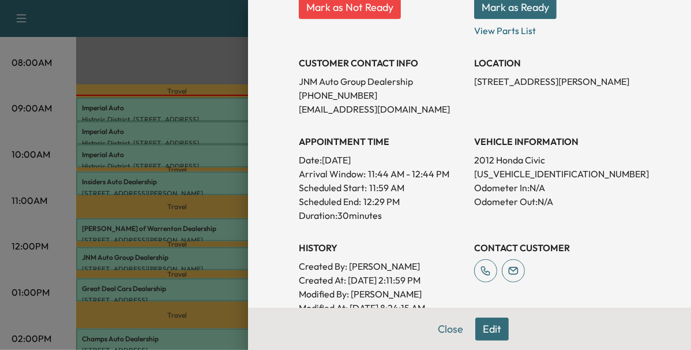
click at [501, 174] on p "[US_VEHICLE_IDENTIFICATION_NUMBER]" at bounding box center [557, 174] width 166 height 14
copy p "[US_VEHICLE_IDENTIFICATION_NUMBER]"
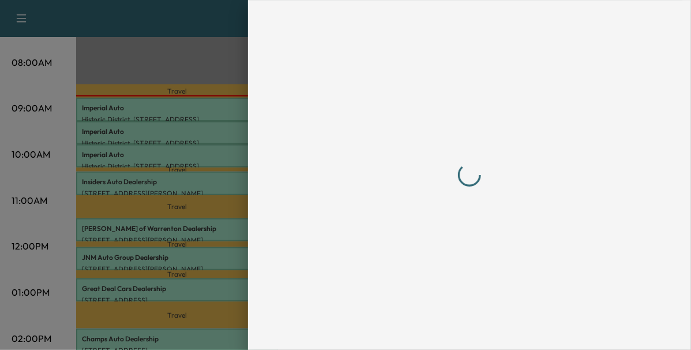
scroll to position [0, 0]
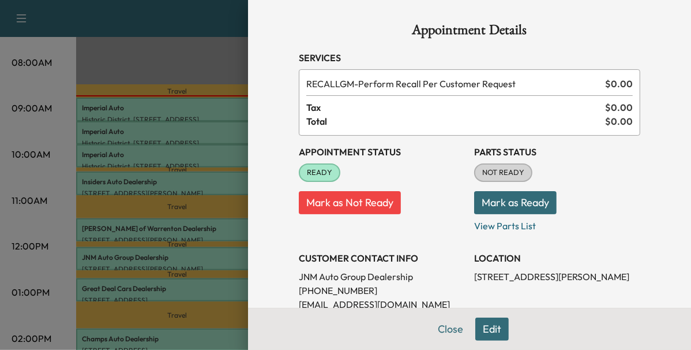
click at [180, 289] on div at bounding box center [345, 175] width 691 height 350
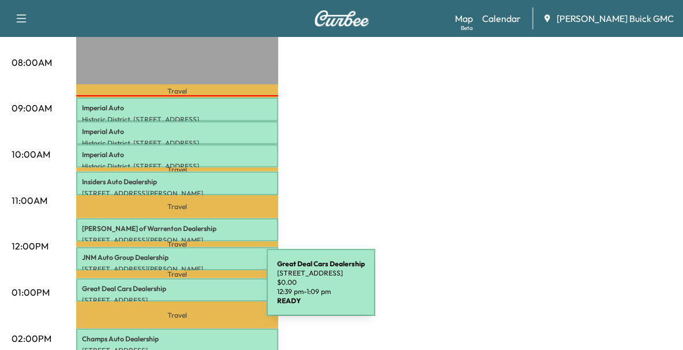
click at [180, 289] on div "Great Deal Cars Dealership [STREET_ADDRESS] $ 0.00 12:39 pm - 1:09 pm" at bounding box center [177, 289] width 202 height 23
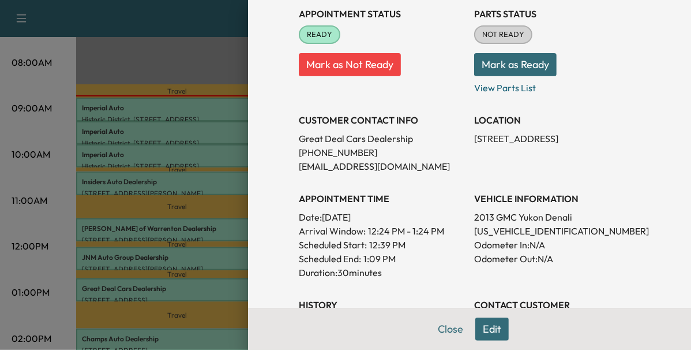
scroll to position [140, 0]
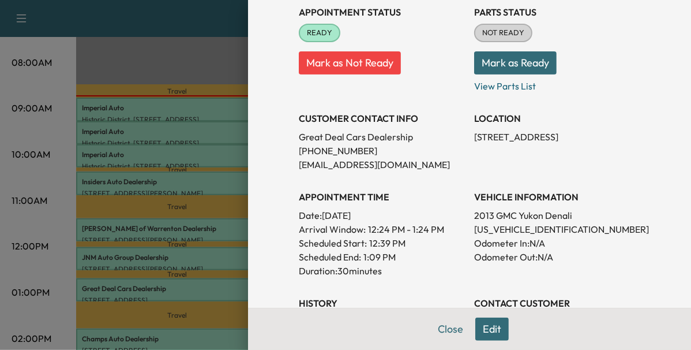
click at [482, 228] on p "[US_VEHICLE_IDENTIFICATION_NUMBER]" at bounding box center [557, 229] width 166 height 14
copy p "[US_VEHICLE_IDENTIFICATION_NUMBER]"
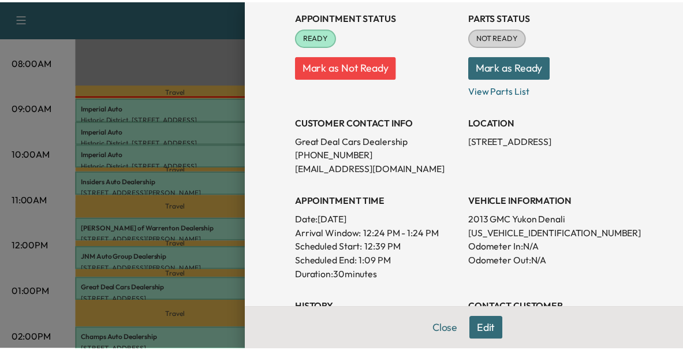
scroll to position [136, 0]
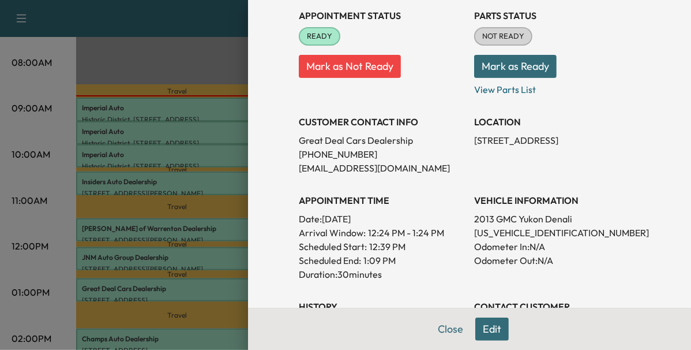
click at [156, 263] on div at bounding box center [345, 175] width 691 height 350
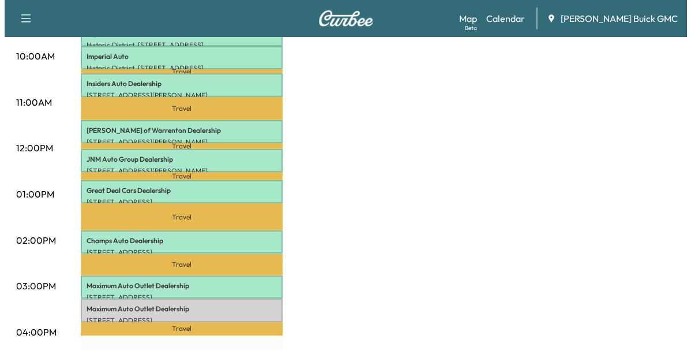
scroll to position [431, 0]
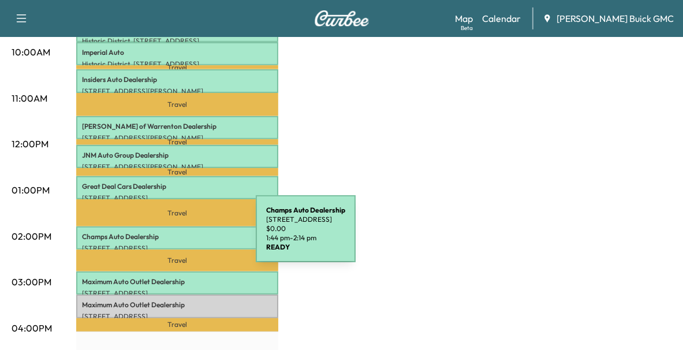
click at [169, 235] on p "Champs Auto Dealership" at bounding box center [177, 236] width 190 height 9
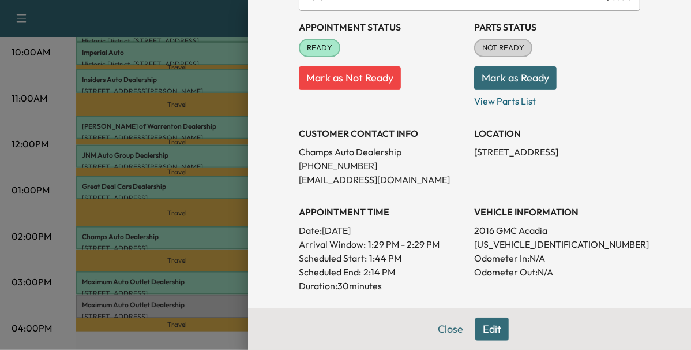
scroll to position [126, 0]
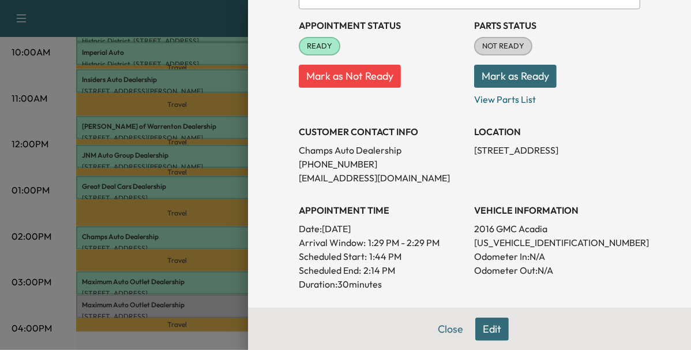
click at [487, 240] on p "[US_VEHICLE_IDENTIFICATION_NUMBER]" at bounding box center [557, 242] width 166 height 14
copy p "[US_VEHICLE_IDENTIFICATION_NUMBER]"
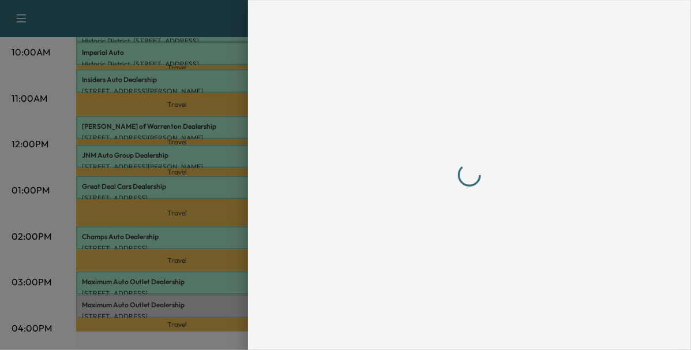
scroll to position [0, 0]
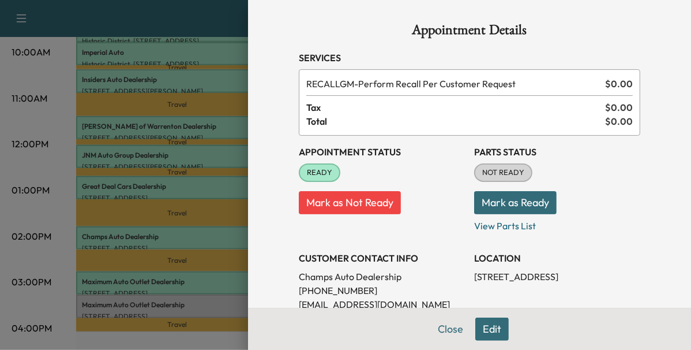
click at [193, 278] on div at bounding box center [345, 175] width 691 height 350
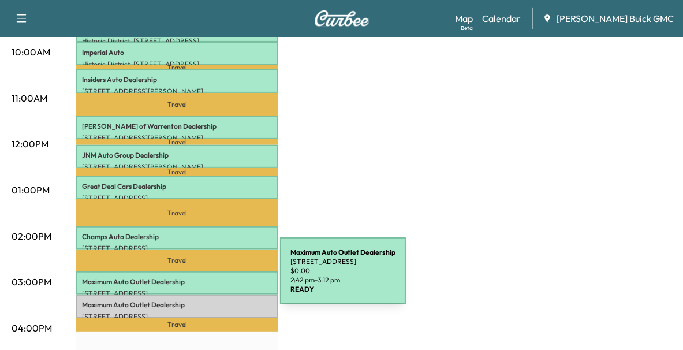
click at [193, 278] on p "Maximum Auto Outlet Dealership" at bounding box center [177, 281] width 190 height 9
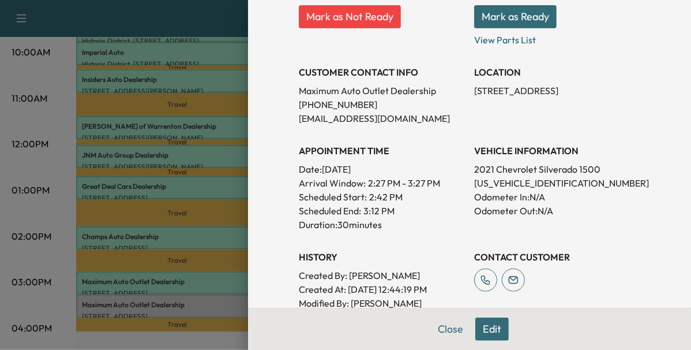
scroll to position [187, 0]
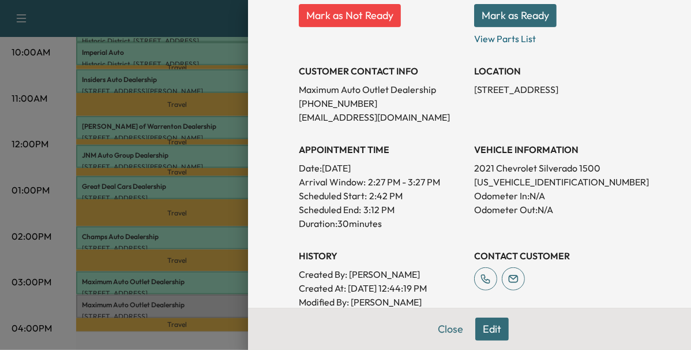
click at [522, 185] on p "[US_VEHICLE_IDENTIFICATION_NUMBER]" at bounding box center [557, 182] width 166 height 14
copy p "[US_VEHICLE_IDENTIFICATION_NUMBER]"
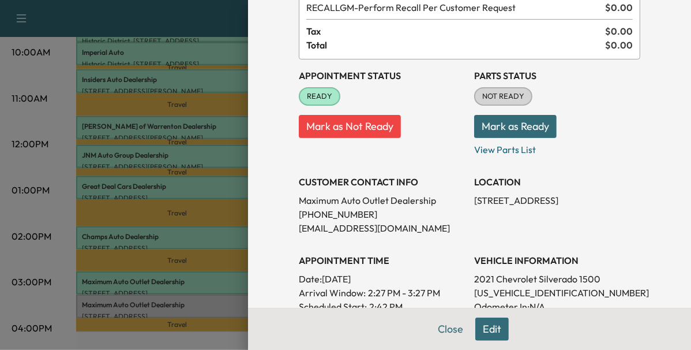
scroll to position [150, 0]
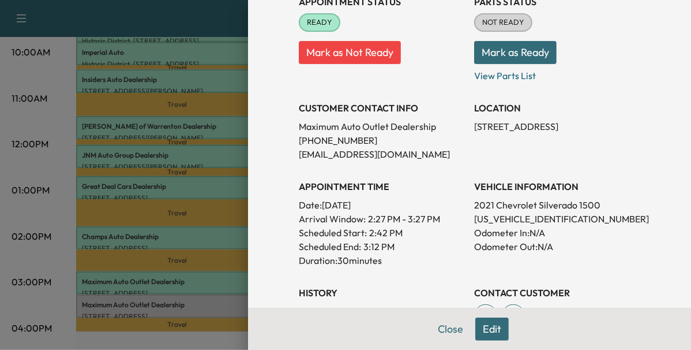
click at [196, 301] on div at bounding box center [345, 175] width 691 height 350
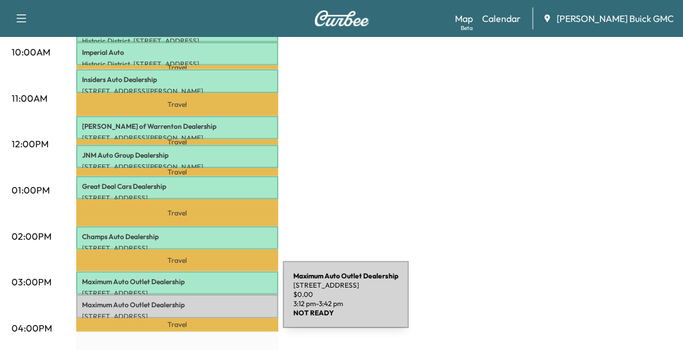
click at [196, 301] on p "Maximum Auto Outlet Dealership" at bounding box center [177, 304] width 190 height 9
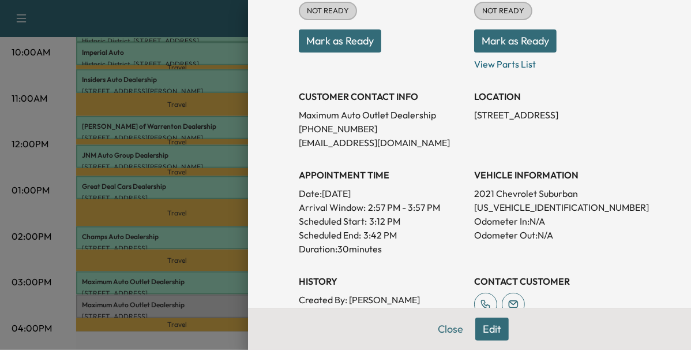
scroll to position [162, 0]
click at [503, 207] on p "[US_VEHICLE_IDENTIFICATION_NUMBER]" at bounding box center [557, 207] width 166 height 14
copy p "[US_VEHICLE_IDENTIFICATION_NUMBER]"
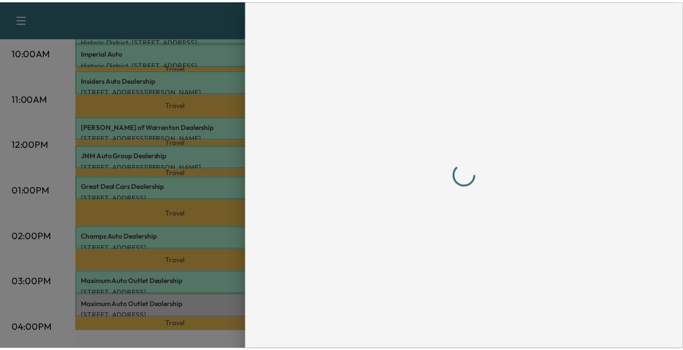
scroll to position [0, 0]
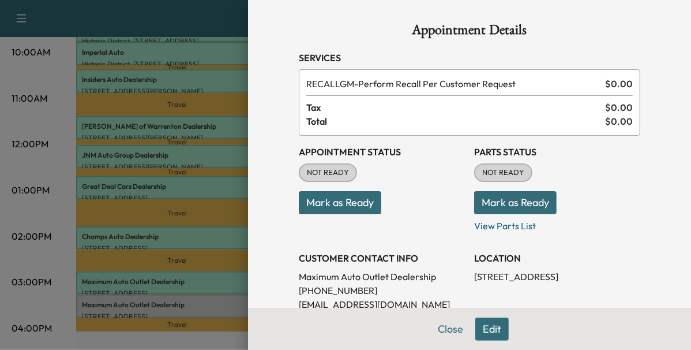
click at [216, 296] on div at bounding box center [345, 175] width 691 height 350
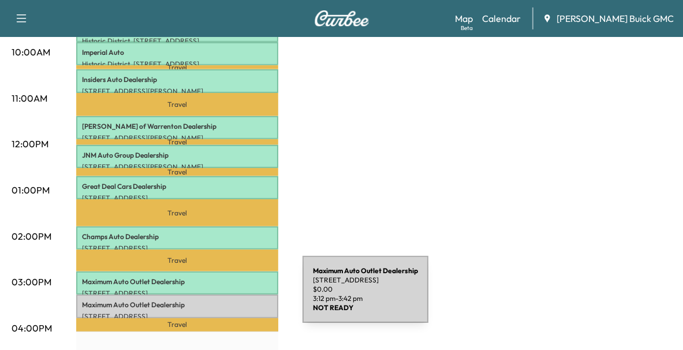
click at [216, 300] on p "Maximum Auto Outlet Dealership" at bounding box center [177, 304] width 190 height 9
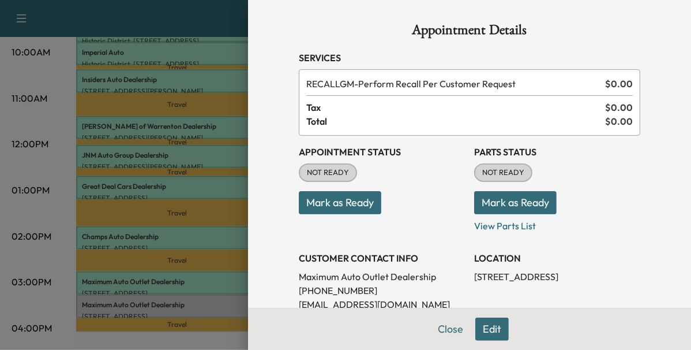
click at [349, 207] on button "Mark as Ready" at bounding box center [340, 202] width 83 height 23
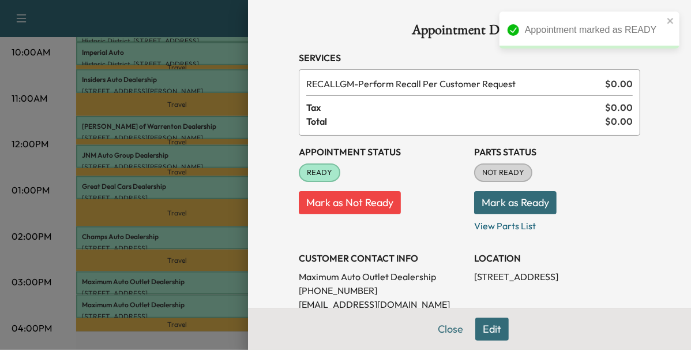
click at [187, 256] on div at bounding box center [345, 175] width 691 height 350
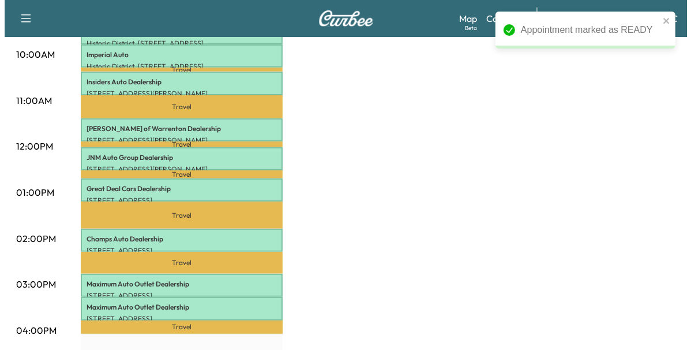
scroll to position [429, 0]
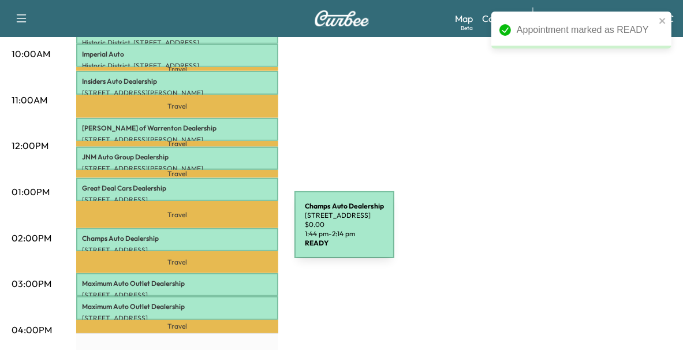
click at [208, 234] on p "Champs Auto Dealership" at bounding box center [177, 238] width 190 height 9
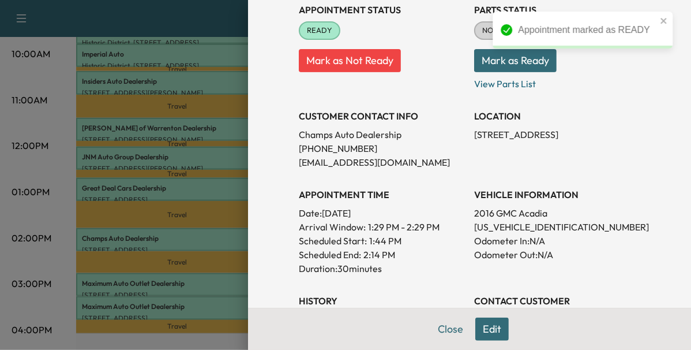
scroll to position [143, 0]
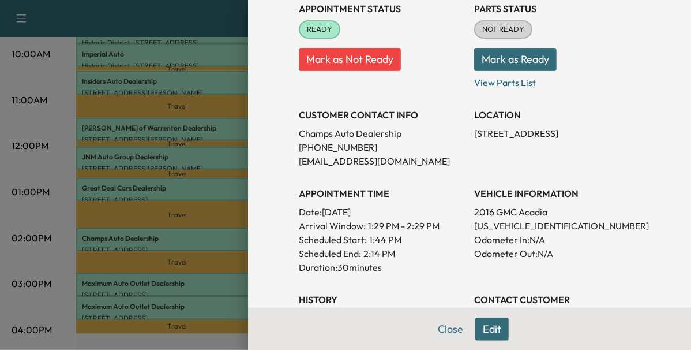
click at [198, 195] on div at bounding box center [345, 175] width 691 height 350
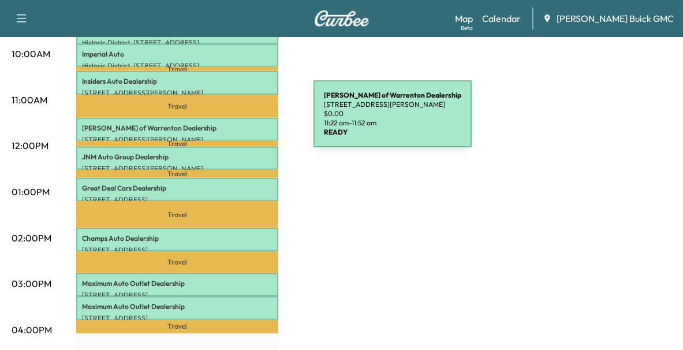
click at [227, 124] on p "[PERSON_NAME] of Warrenton Dealership" at bounding box center [177, 128] width 190 height 9
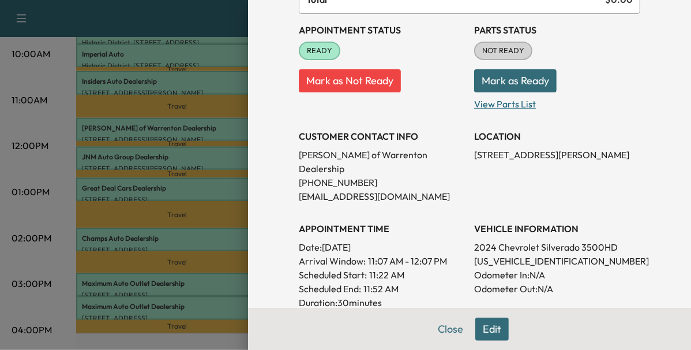
scroll to position [122, 0]
click at [196, 167] on div at bounding box center [345, 175] width 691 height 350
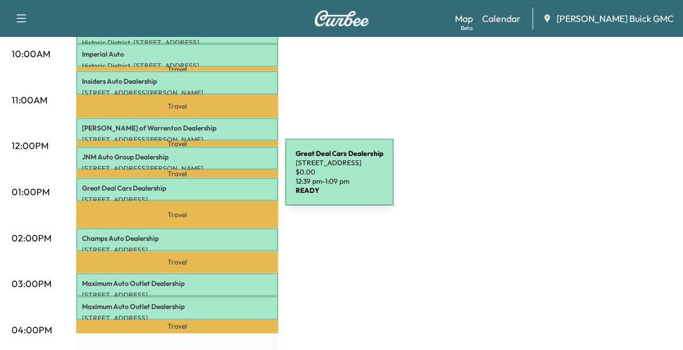
click at [199, 184] on p "Great Deal Cars Dealership" at bounding box center [177, 188] width 190 height 9
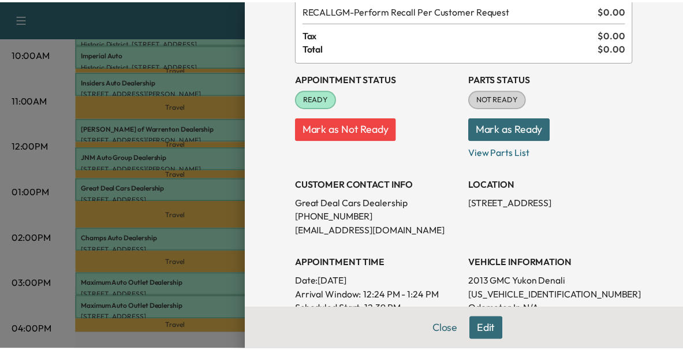
scroll to position [0, 0]
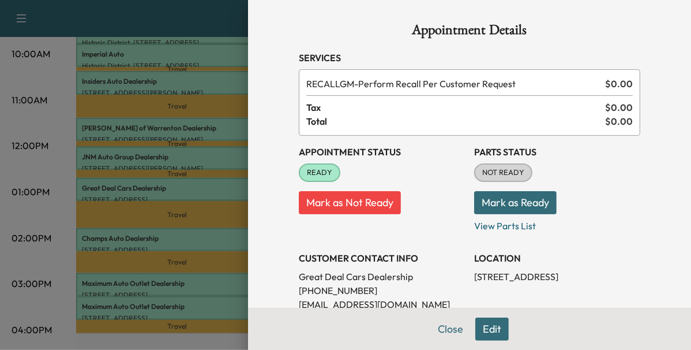
click at [184, 87] on div at bounding box center [345, 175] width 691 height 350
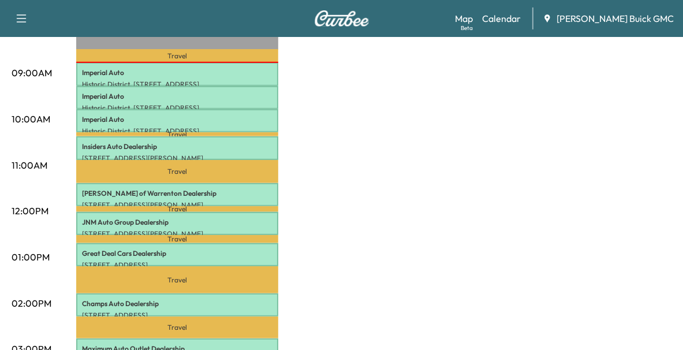
scroll to position [365, 0]
